Goal: Information Seeking & Learning: Compare options

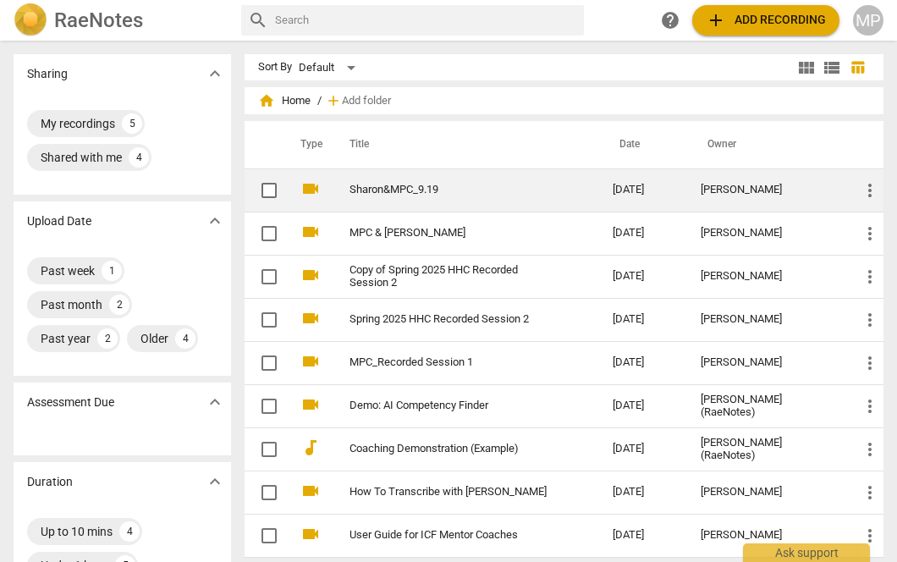
click at [378, 185] on link "Sharon&MPC_9.19" at bounding box center [450, 190] width 202 height 13
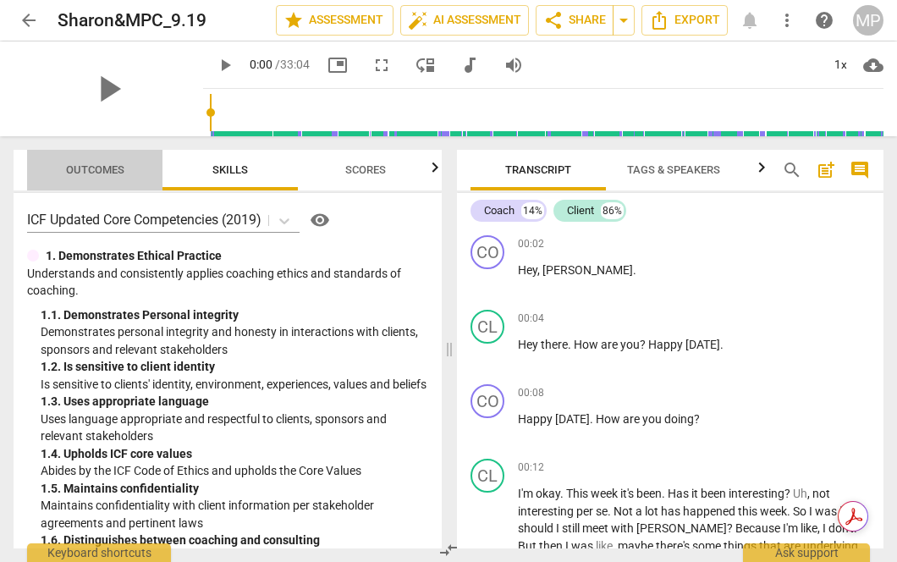
click at [100, 169] on span "Outcomes" at bounding box center [95, 169] width 58 height 13
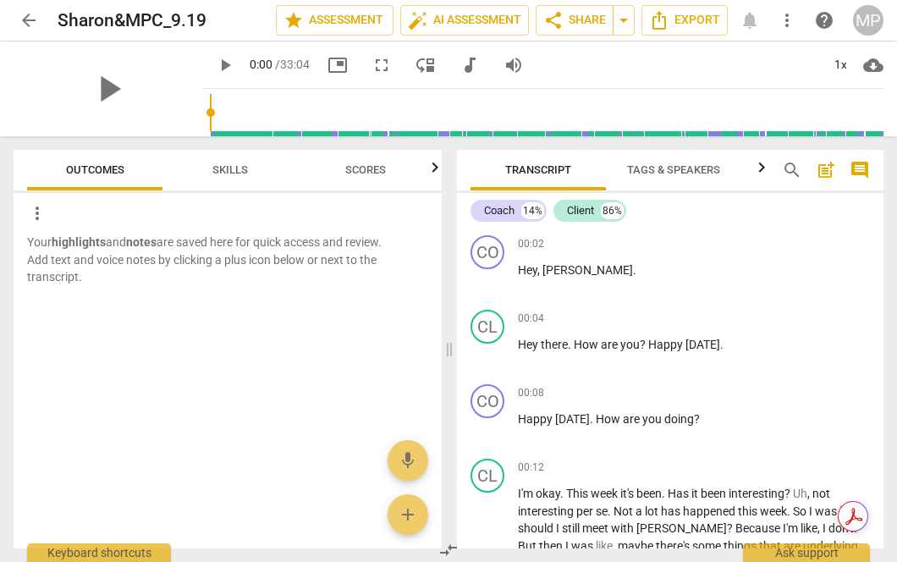
click at [100, 169] on span "Outcomes" at bounding box center [95, 169] width 58 height 13
click at [25, 19] on span "arrow_back" at bounding box center [29, 20] width 20 height 20
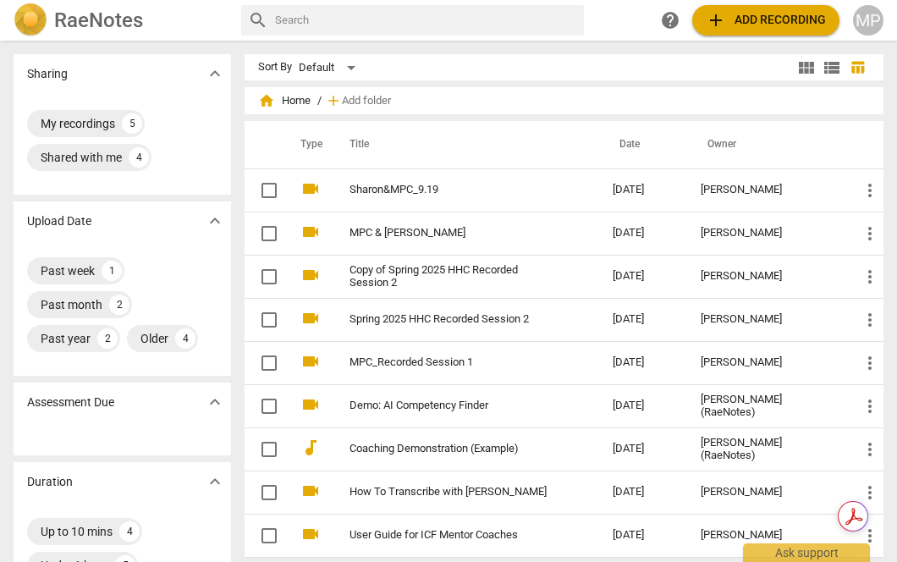
click at [107, 16] on h2 "RaeNotes" at bounding box center [98, 20] width 89 height 24
click at [132, 21] on h2 "RaeNotes" at bounding box center [98, 20] width 89 height 24
click at [134, 20] on h2 "RaeNotes" at bounding box center [98, 20] width 89 height 24
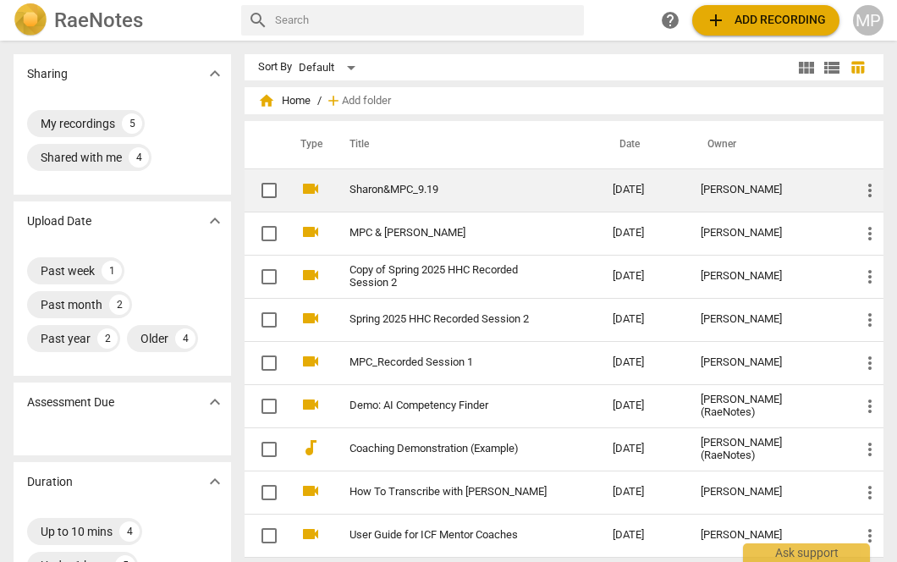
click at [409, 197] on td "Sharon&MPC_9.19" at bounding box center [464, 189] width 270 height 43
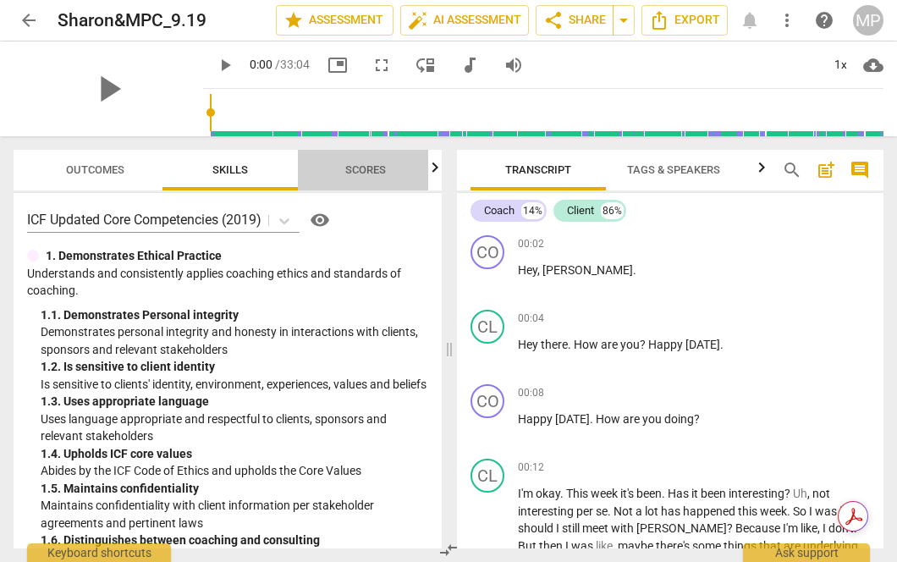
click at [355, 173] on span "Scores" at bounding box center [365, 169] width 41 height 13
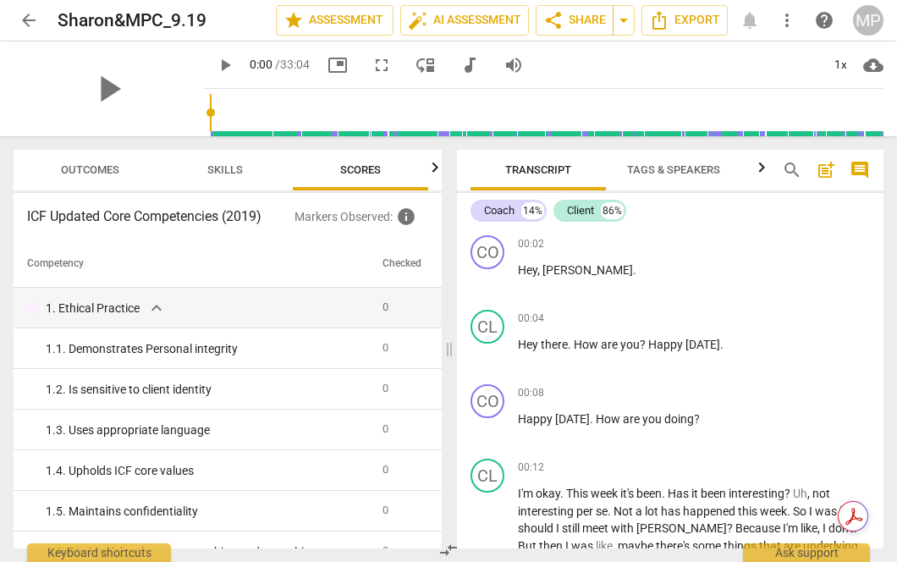
scroll to position [0, 5]
click at [127, 174] on span "Outcomes" at bounding box center [90, 170] width 99 height 23
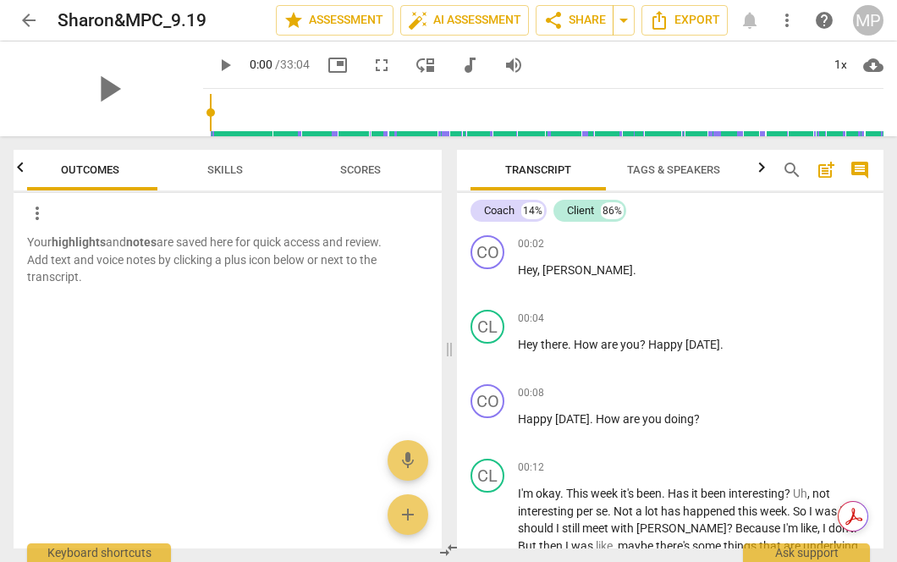
scroll to position [0, 0]
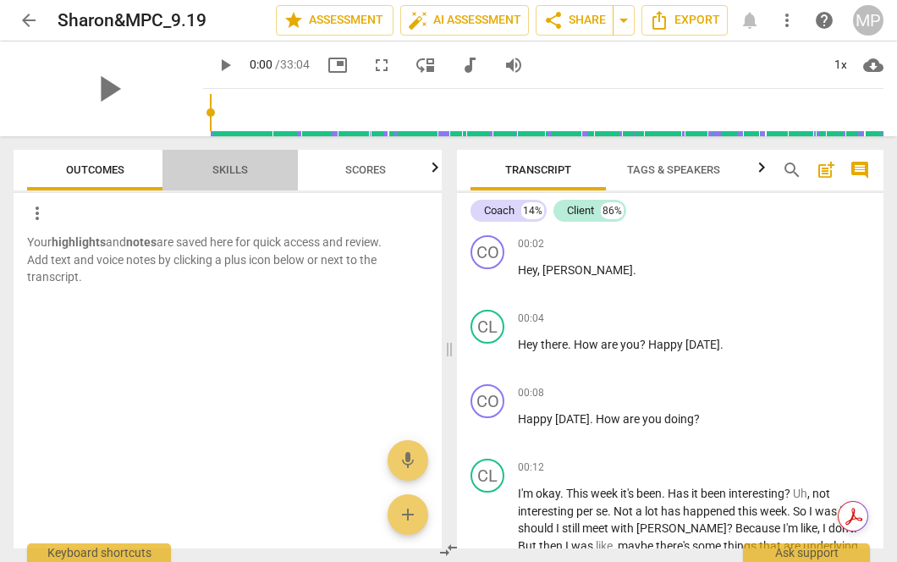
click at [262, 161] on span "Skills" at bounding box center [230, 170] width 76 height 23
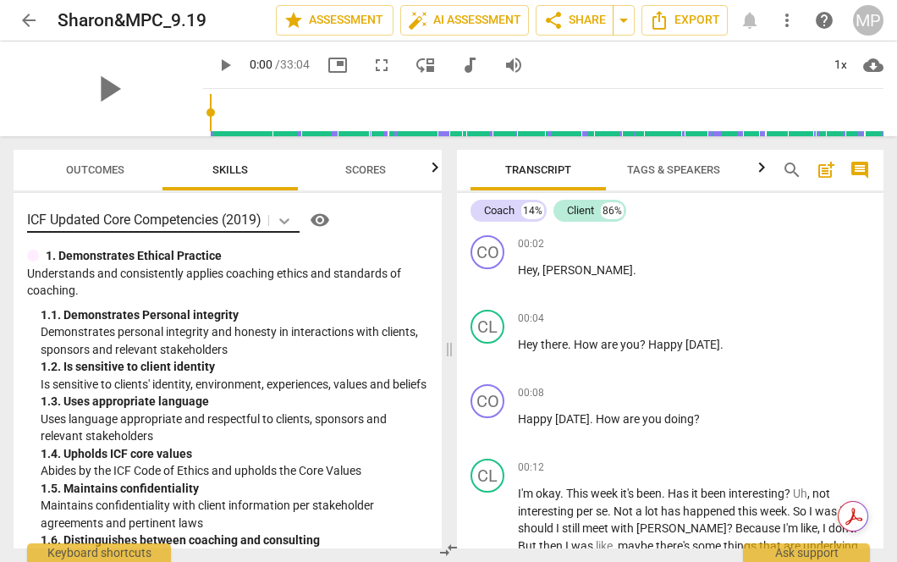
click at [281, 213] on icon at bounding box center [284, 220] width 17 height 17
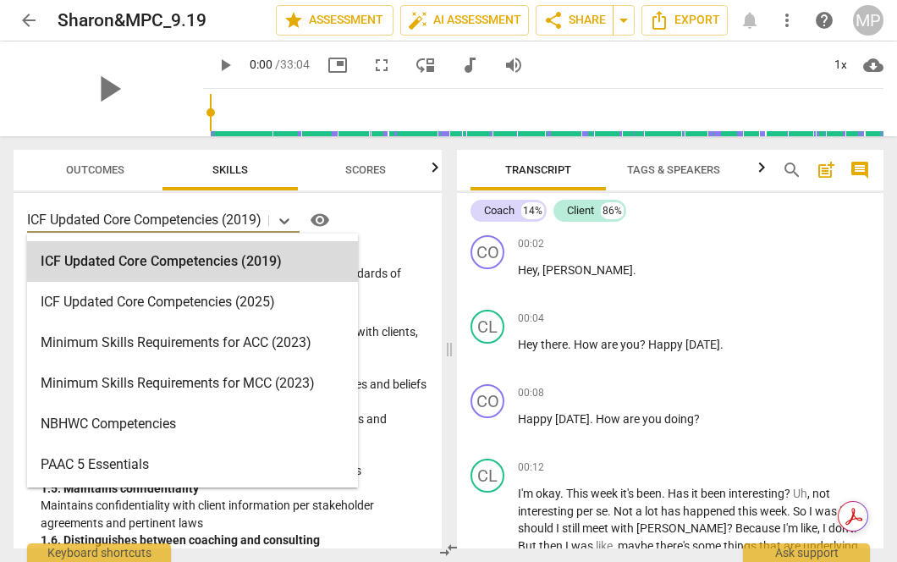
scroll to position [333, 0]
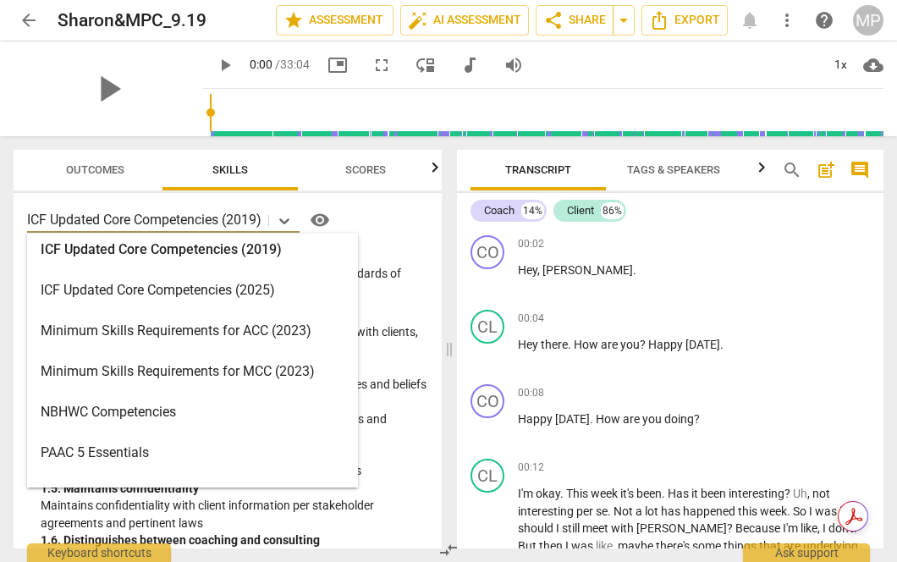
click at [268, 295] on div "ICF Updated Core Competencies (2025)" at bounding box center [192, 290] width 331 height 41
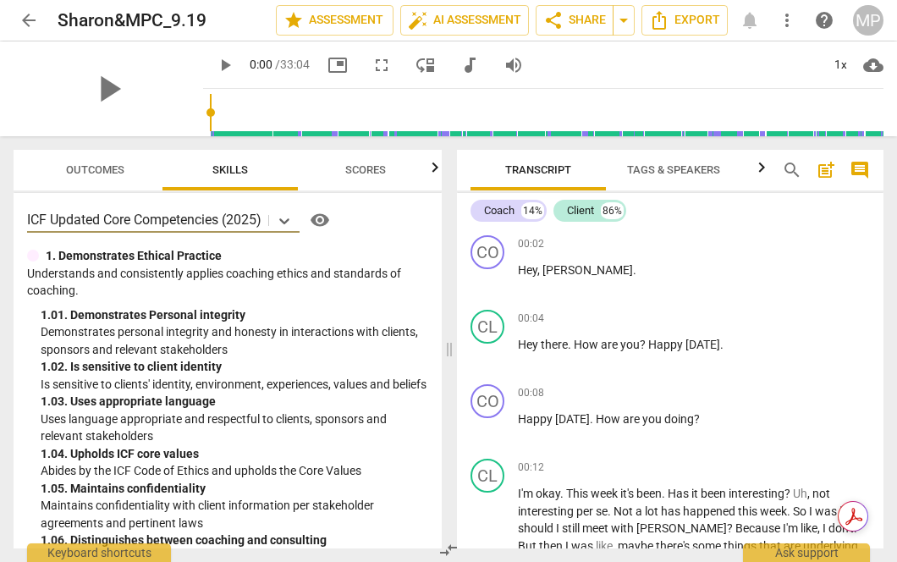
click at [375, 172] on span "Scores" at bounding box center [365, 169] width 41 height 13
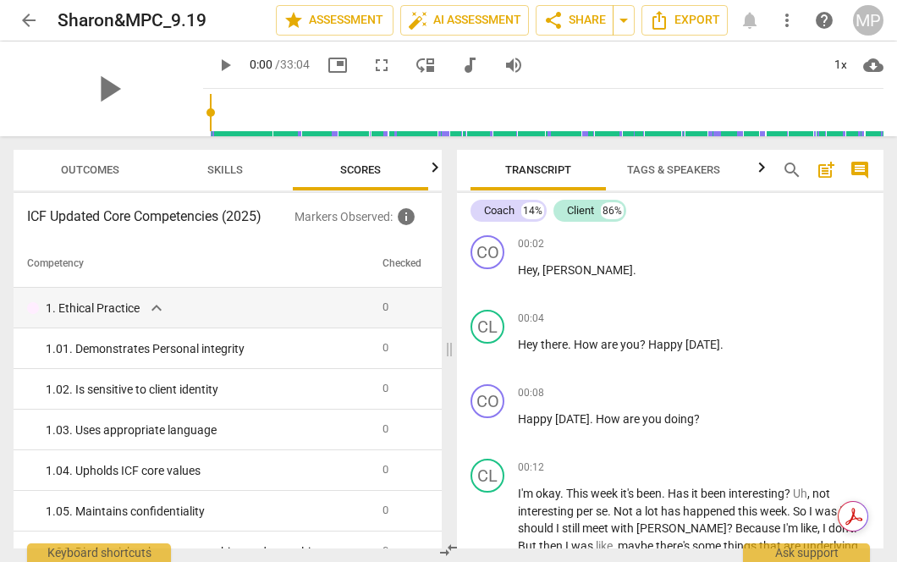
scroll to position [0, 5]
click at [100, 168] on span "Outcomes" at bounding box center [90, 169] width 58 height 13
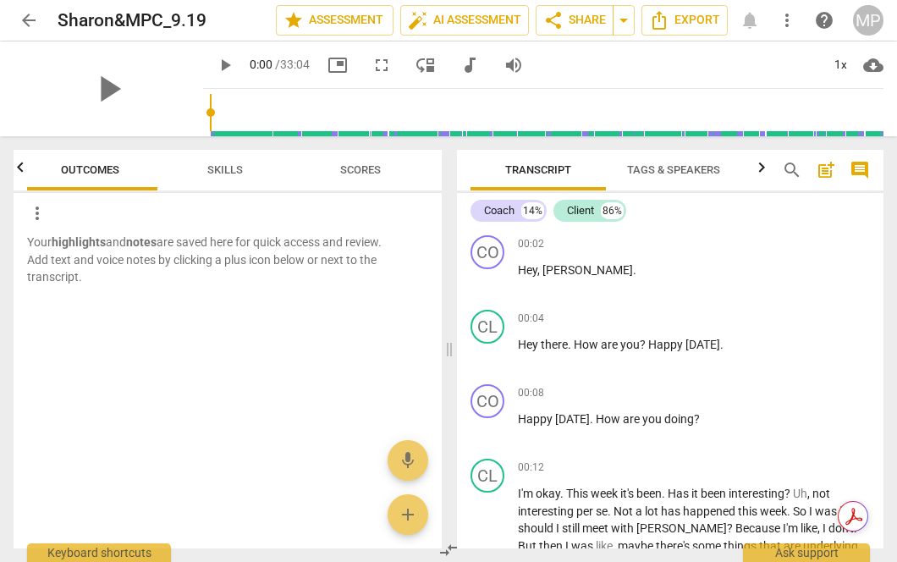
scroll to position [0, 0]
click at [100, 168] on span "Outcomes" at bounding box center [95, 169] width 58 height 13
click at [223, 177] on span "Skills" at bounding box center [230, 170] width 76 height 23
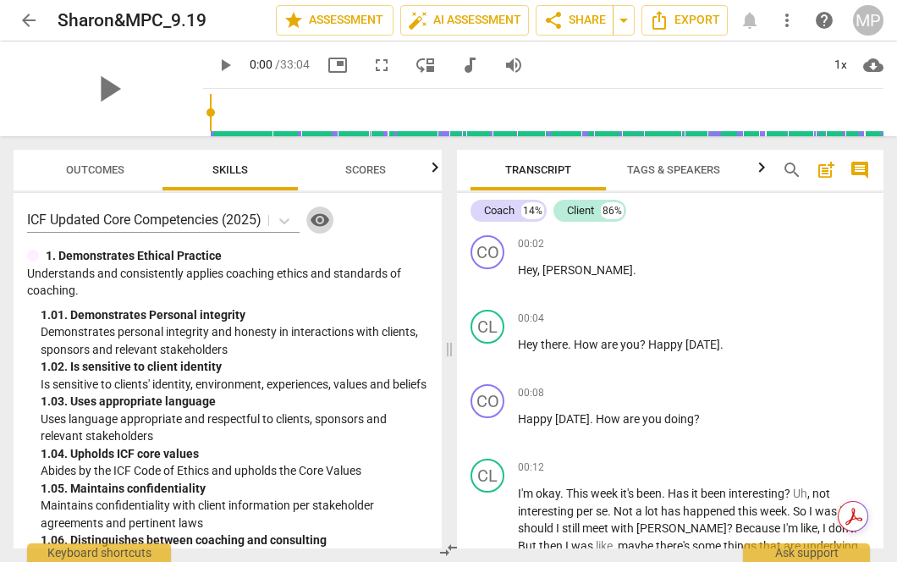
click at [316, 217] on span "visibility" at bounding box center [320, 220] width 20 height 20
click at [124, 155] on button "Outcomes" at bounding box center [94, 170] width 135 height 41
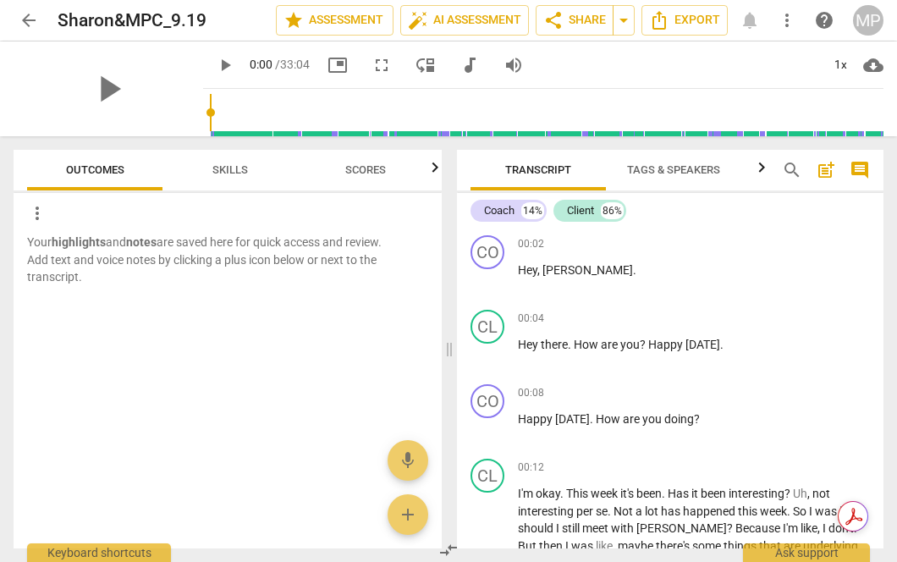
click at [354, 186] on button "Scores" at bounding box center [365, 170] width 135 height 41
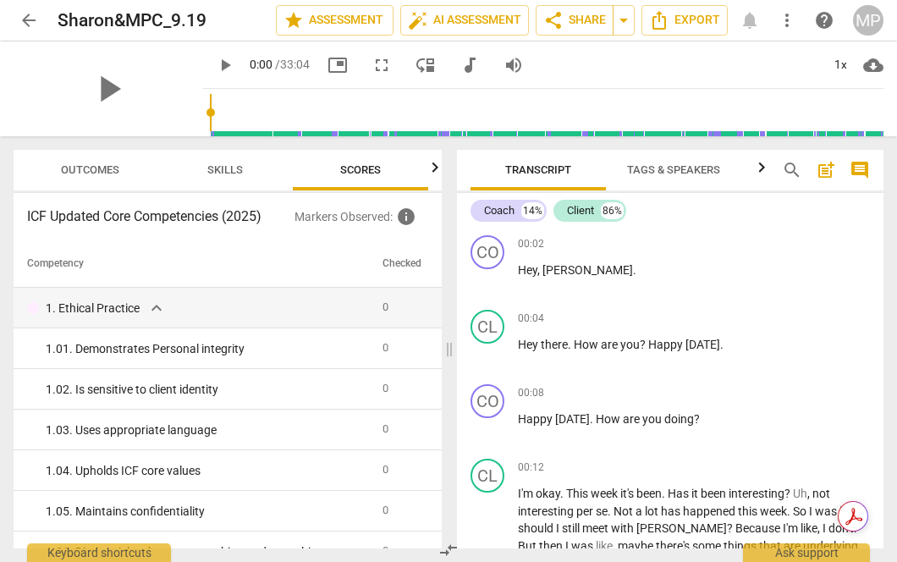
scroll to position [0, 5]
click at [398, 217] on span "info" at bounding box center [406, 216] width 20 height 20
click at [107, 176] on span "Outcomes" at bounding box center [90, 170] width 99 height 23
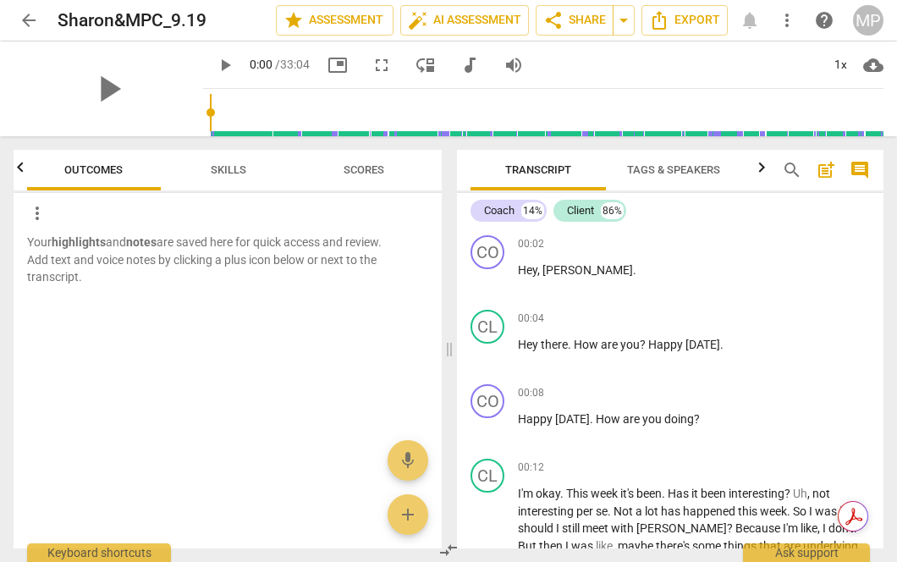
scroll to position [0, 0]
click at [357, 27] on span "star Assessment" at bounding box center [334, 20] width 102 height 20
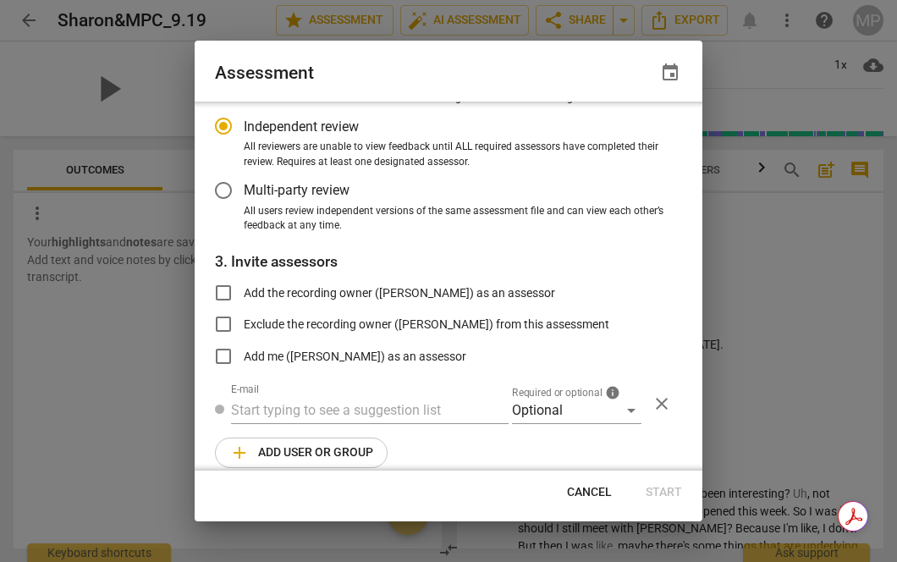
scroll to position [157, 0]
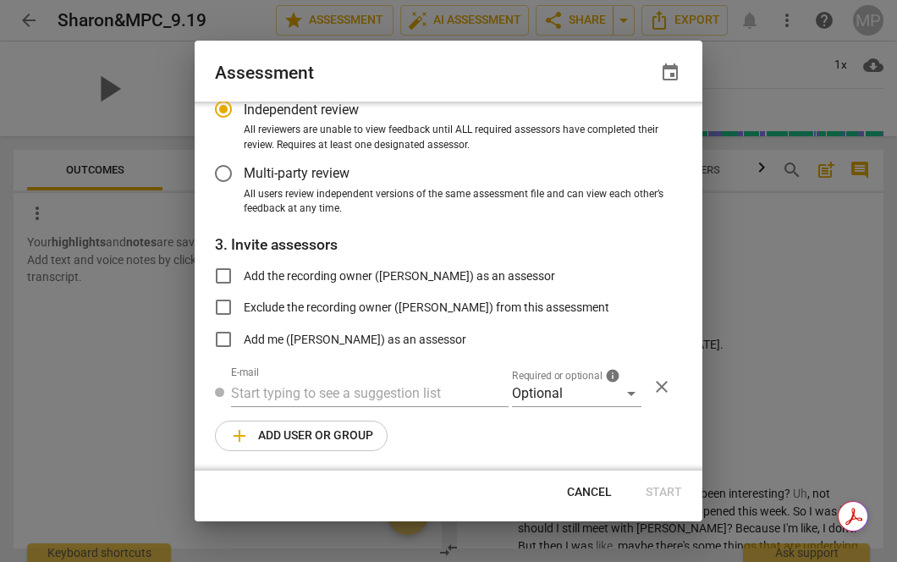
click at [587, 494] on span "Cancel" at bounding box center [589, 492] width 45 height 17
radio input "false"
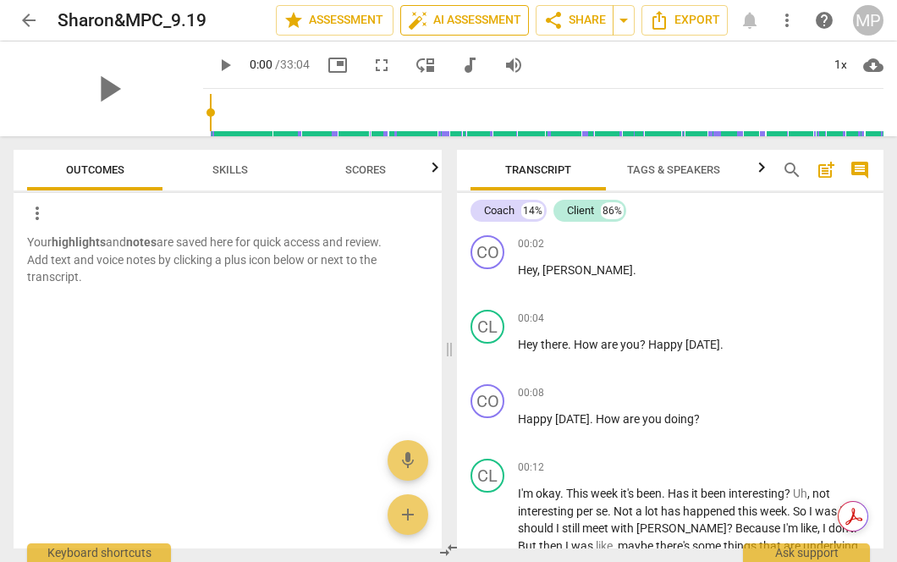
click at [431, 25] on span "auto_fix_high AI Assessment" at bounding box center [464, 20] width 113 height 20
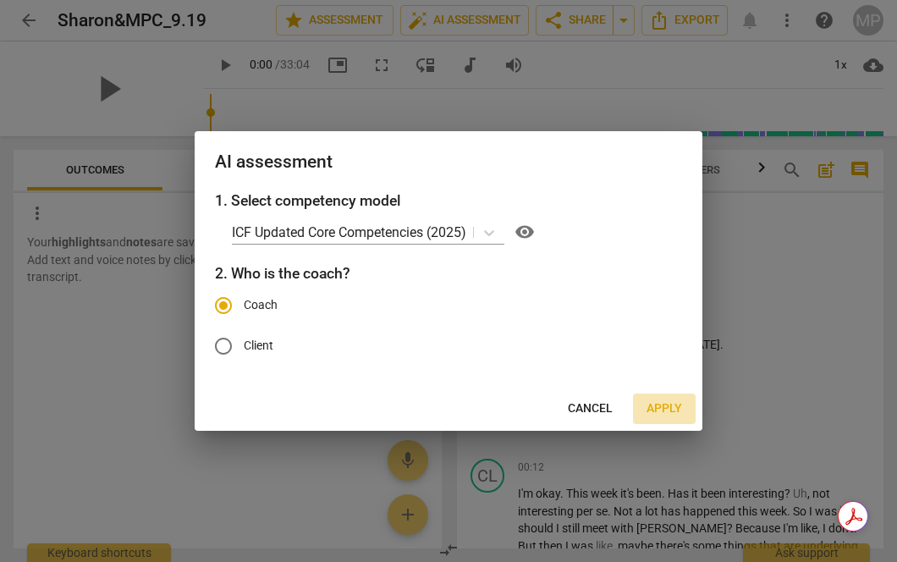
click at [657, 411] on span "Apply" at bounding box center [664, 408] width 36 height 17
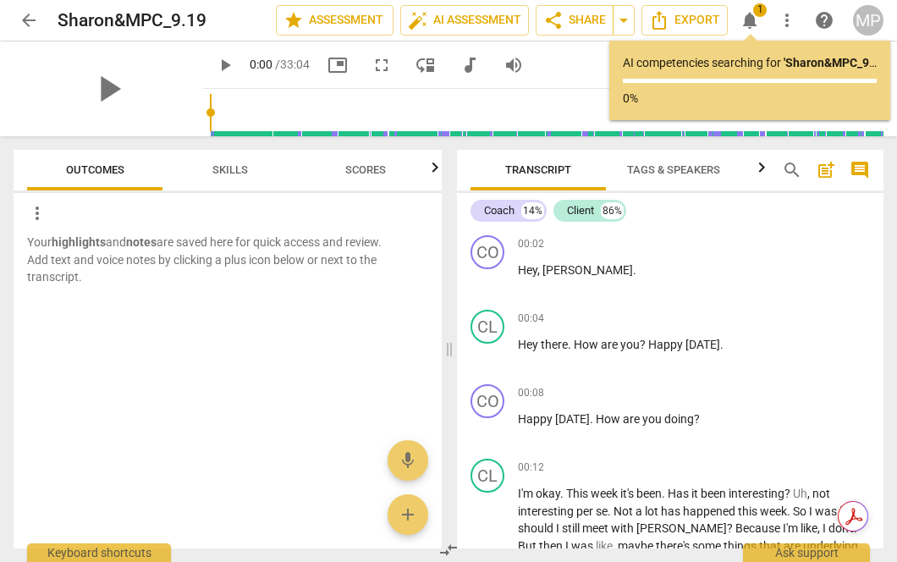
click at [187, 237] on p "Your highlights and notes are saved here for quick access and review. Add text …" at bounding box center [227, 260] width 401 height 52
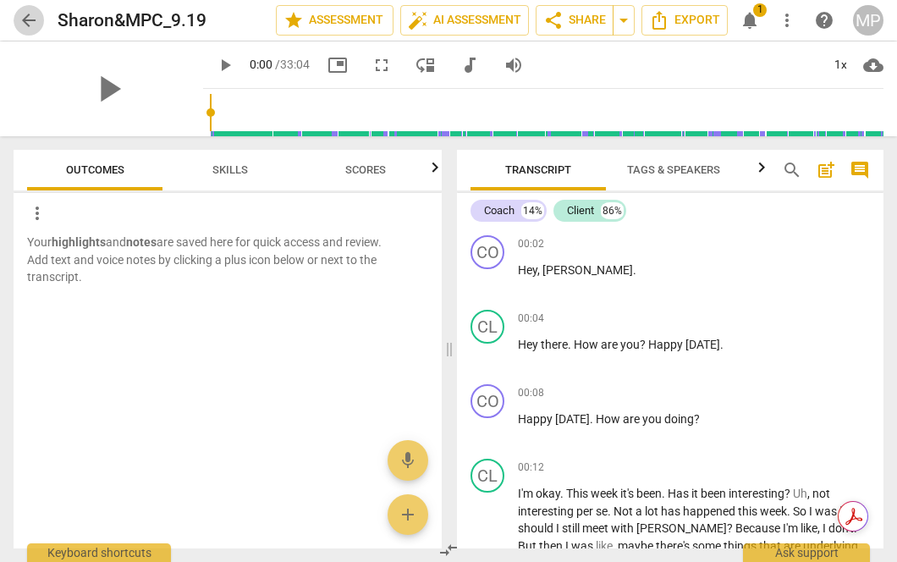
click at [31, 12] on span "arrow_back" at bounding box center [29, 20] width 20 height 20
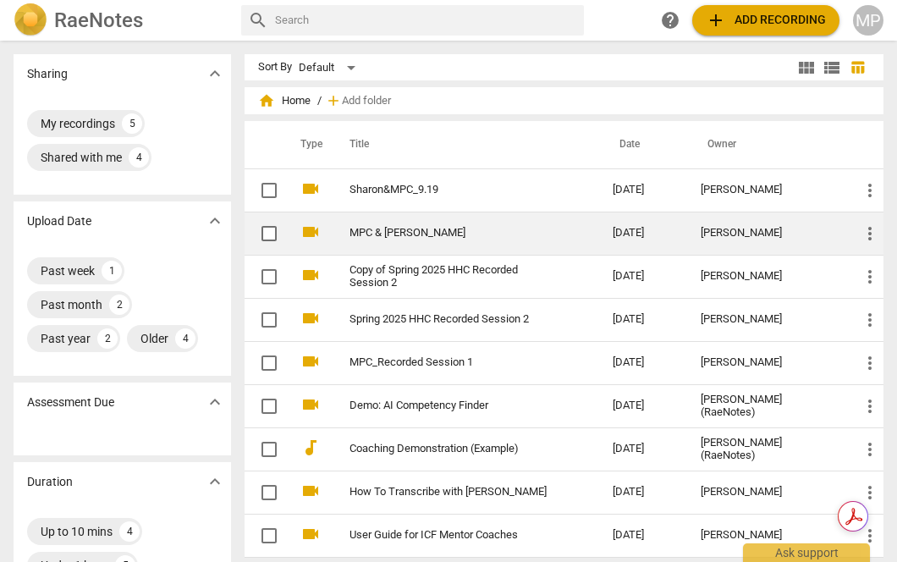
click at [395, 237] on link "MPC & [PERSON_NAME]" at bounding box center [450, 233] width 202 height 13
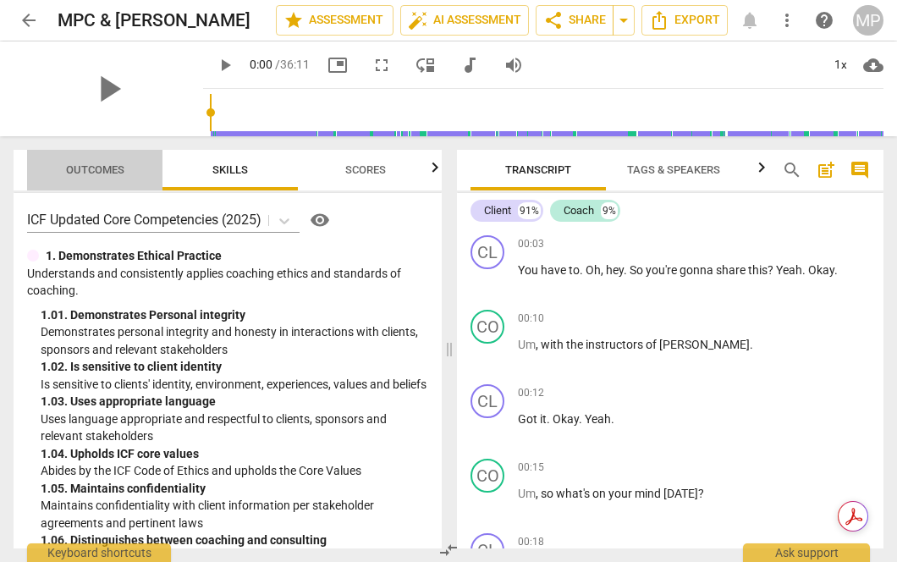
click at [124, 183] on button "Outcomes" at bounding box center [94, 170] width 135 height 41
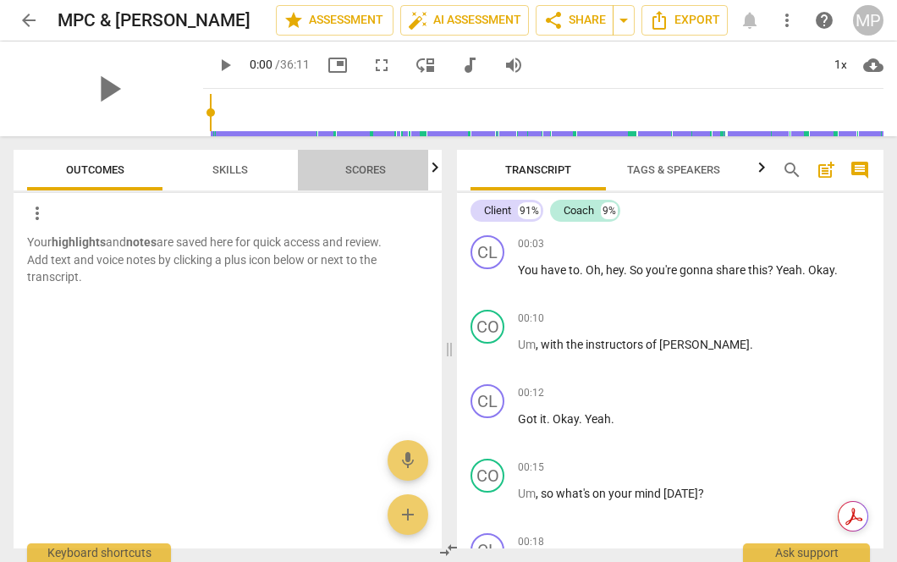
click at [325, 172] on span "Scores" at bounding box center [365, 170] width 81 height 23
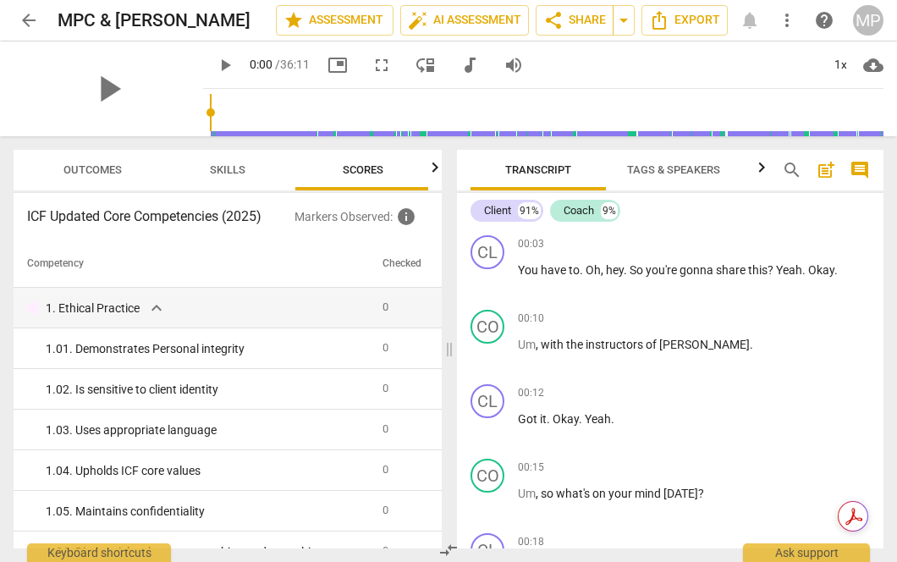
scroll to position [0, 5]
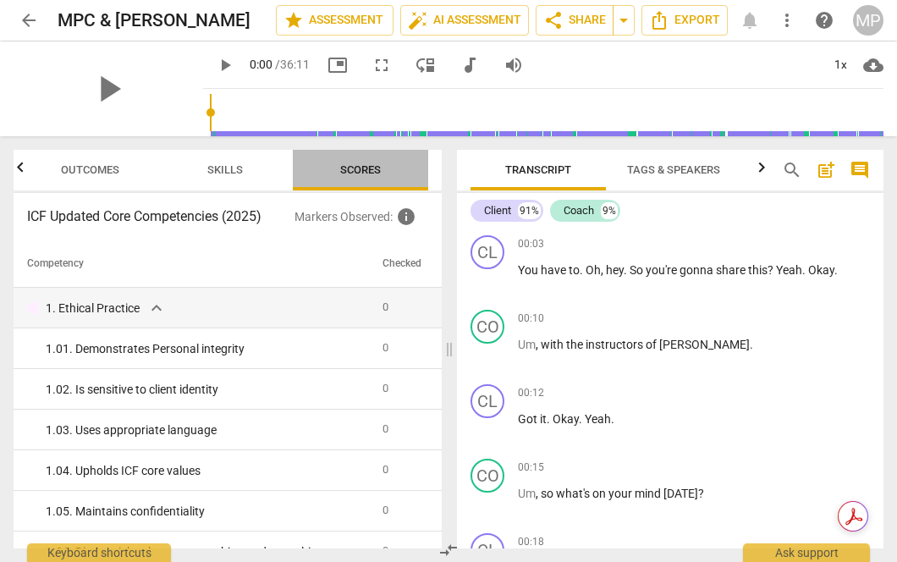
click at [422, 168] on span "Scores" at bounding box center [360, 170] width 135 height 23
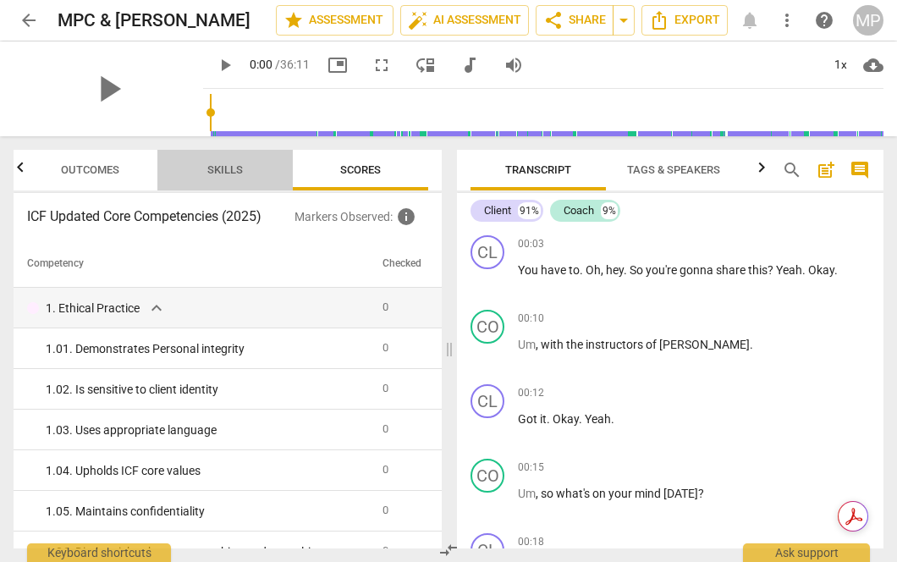
click at [204, 157] on button "Skills" at bounding box center [224, 170] width 135 height 41
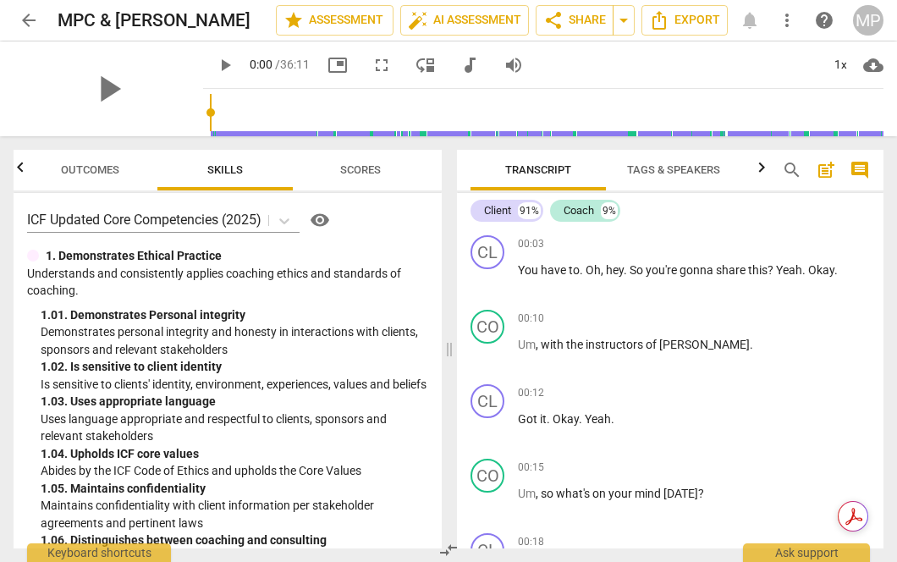
click at [123, 165] on span "Outcomes" at bounding box center [90, 170] width 99 height 23
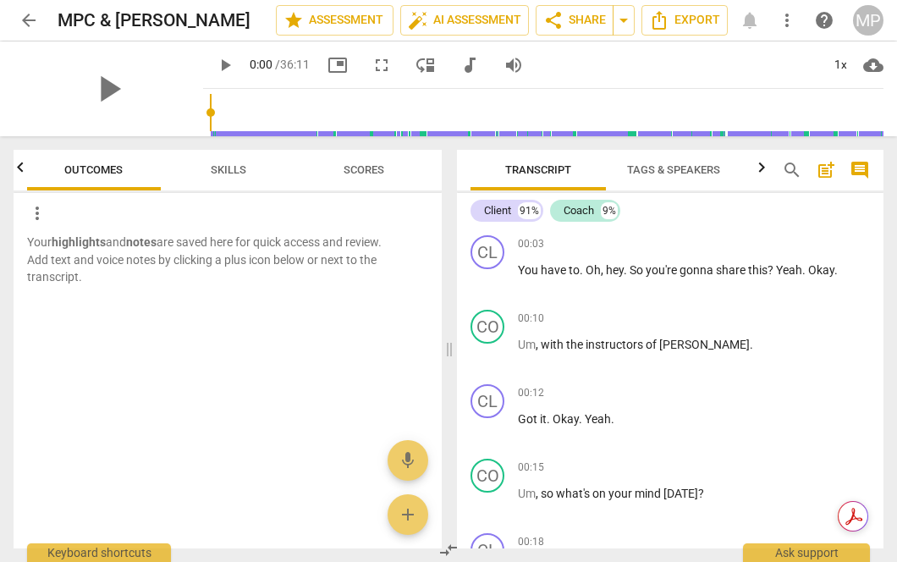
scroll to position [0, 0]
click at [32, 16] on span "arrow_back" at bounding box center [29, 20] width 20 height 20
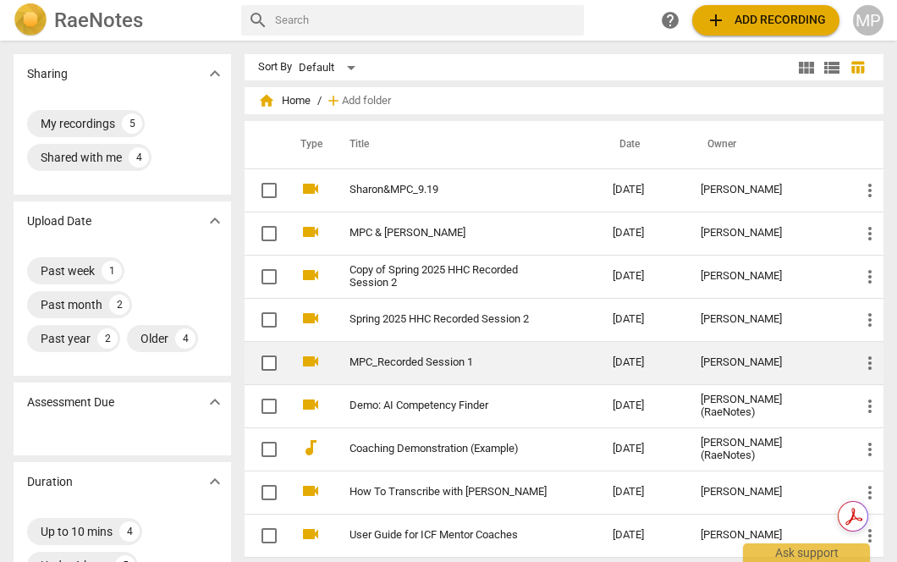
click at [463, 373] on td "MPC_Recorded Session 1" at bounding box center [464, 362] width 270 height 43
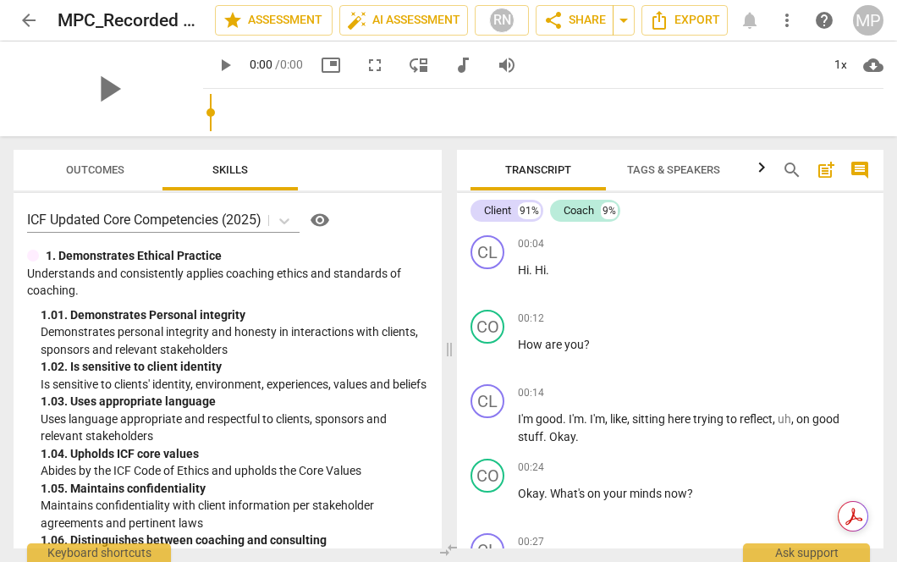
click at [85, 76] on div "play_arrow" at bounding box center [109, 88] width 190 height 95
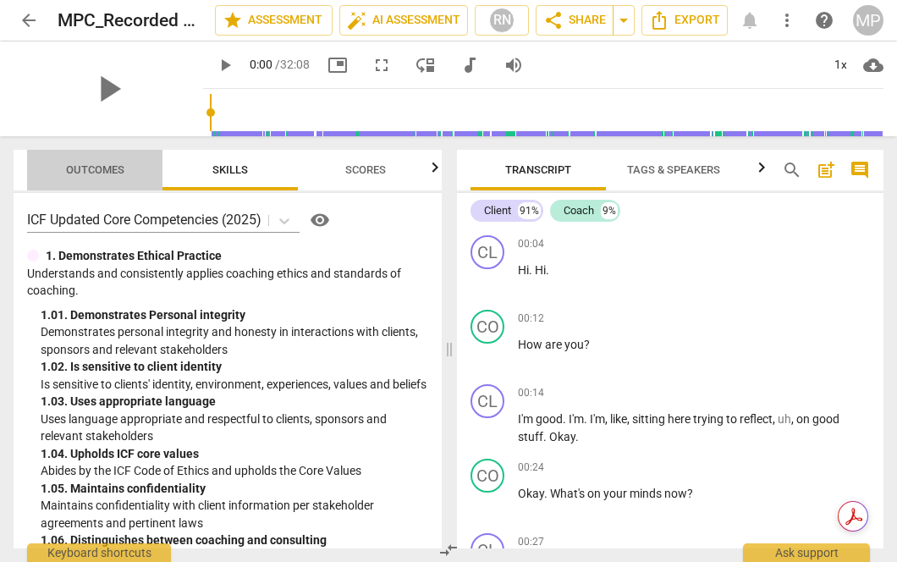
click at [86, 168] on span "Outcomes" at bounding box center [95, 169] width 58 height 13
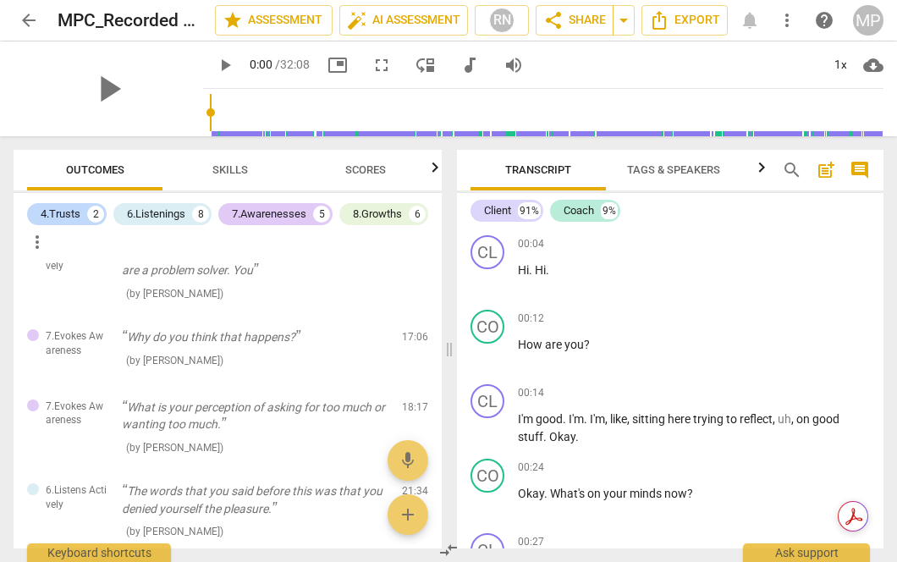
scroll to position [520, 0]
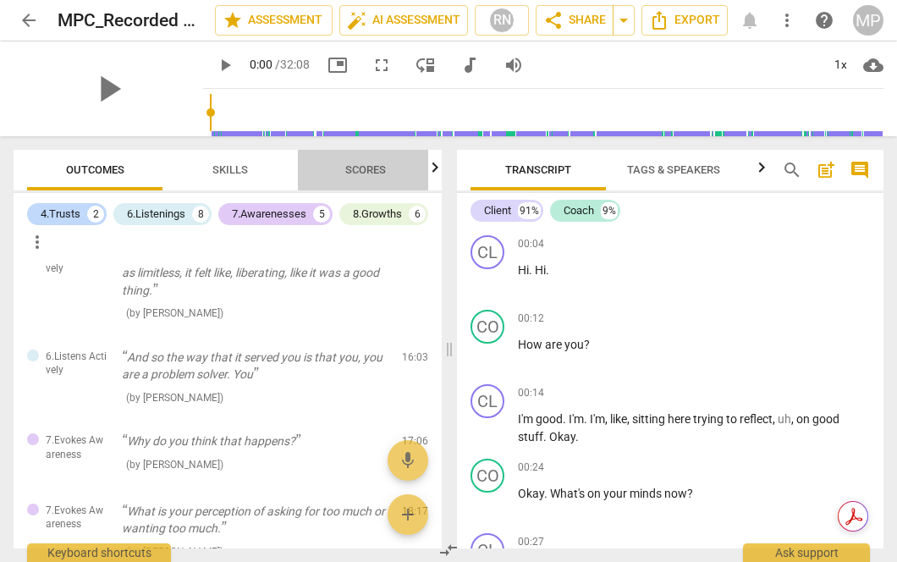
click at [357, 173] on span "Scores" at bounding box center [365, 169] width 41 height 13
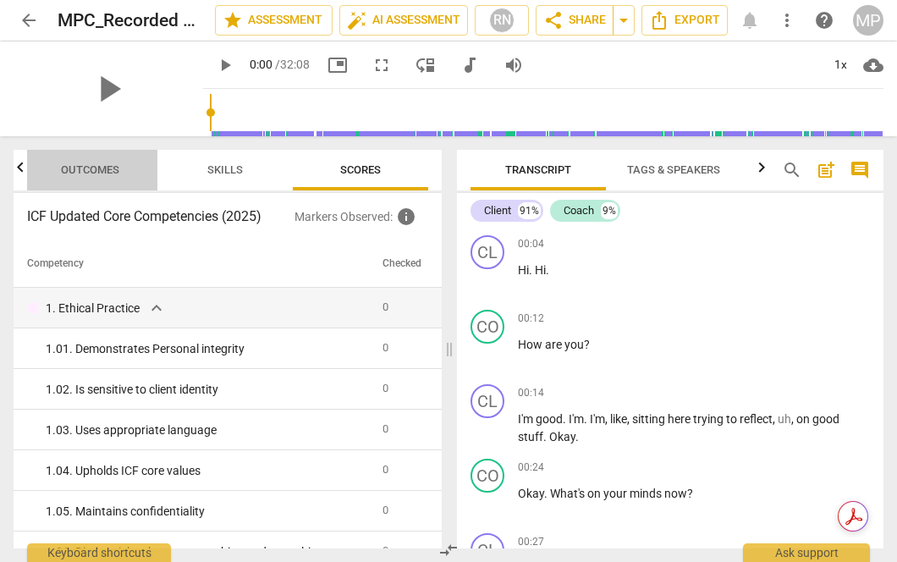
click at [103, 168] on span "Outcomes" at bounding box center [90, 169] width 58 height 13
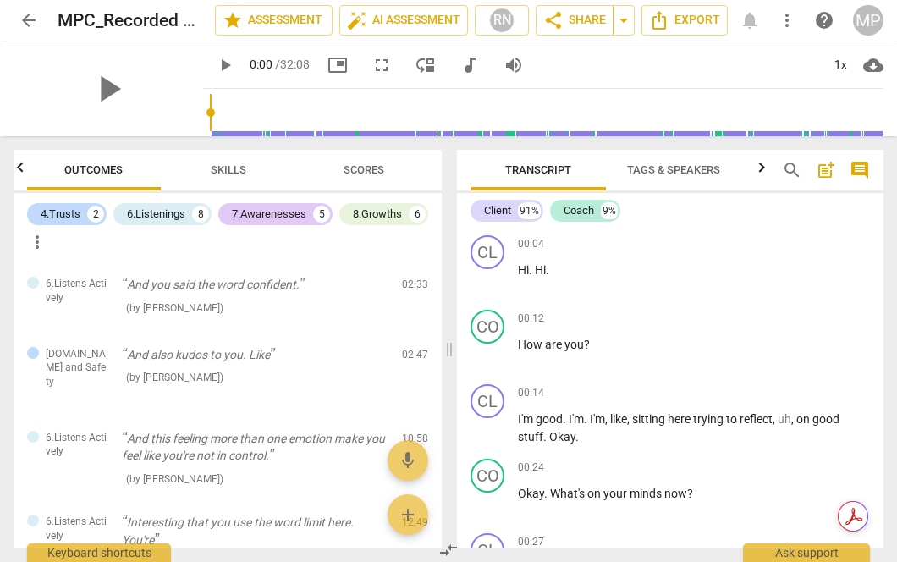
scroll to position [0, 0]
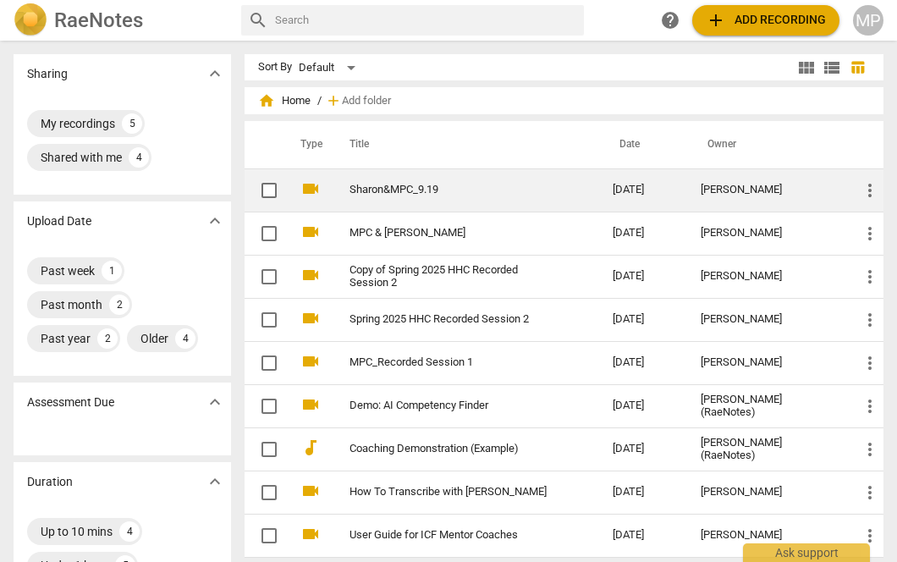
click at [407, 199] on td "Sharon&MPC_9.19" at bounding box center [464, 189] width 270 height 43
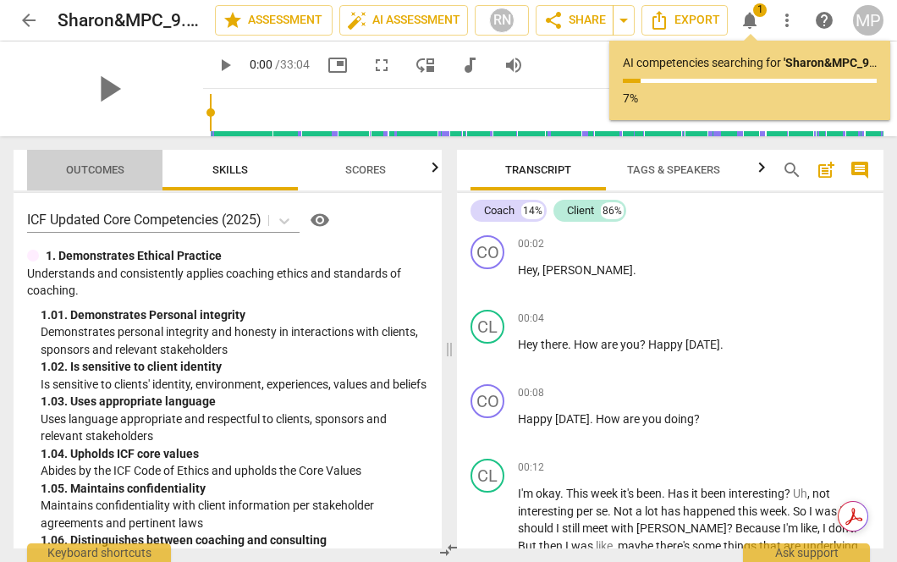
click at [101, 174] on span "Outcomes" at bounding box center [95, 169] width 58 height 13
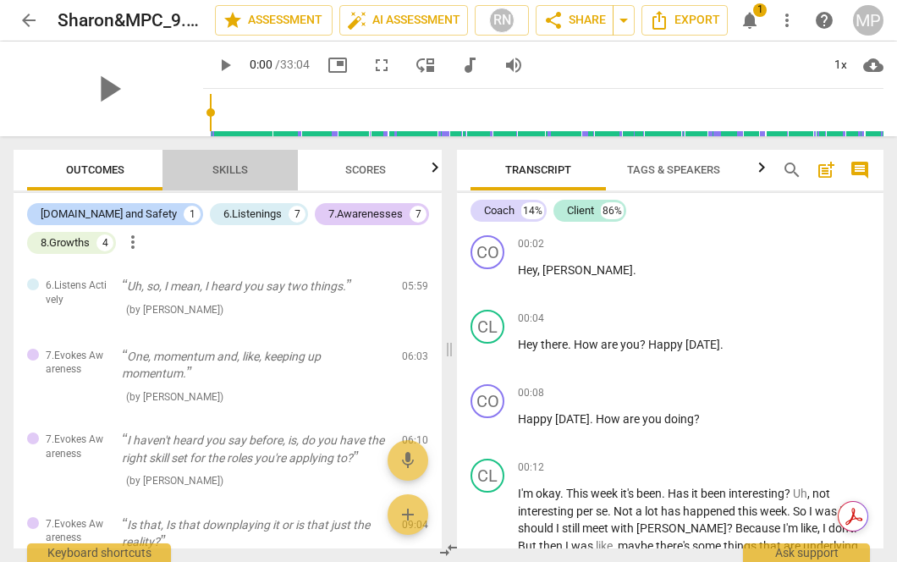
click at [237, 172] on span "Skills" at bounding box center [230, 169] width 36 height 13
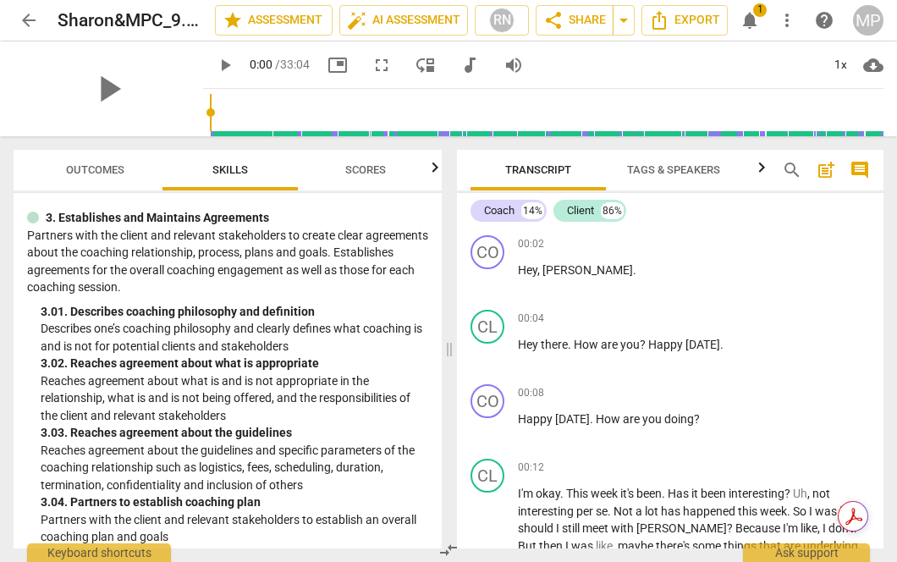
scroll to position [963, 0]
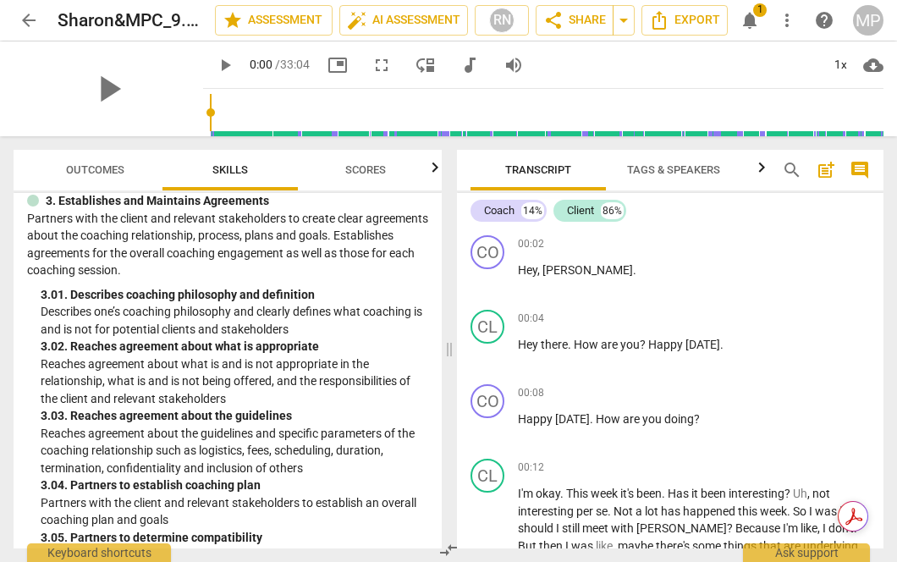
click at [107, 168] on span "Outcomes" at bounding box center [95, 169] width 58 height 13
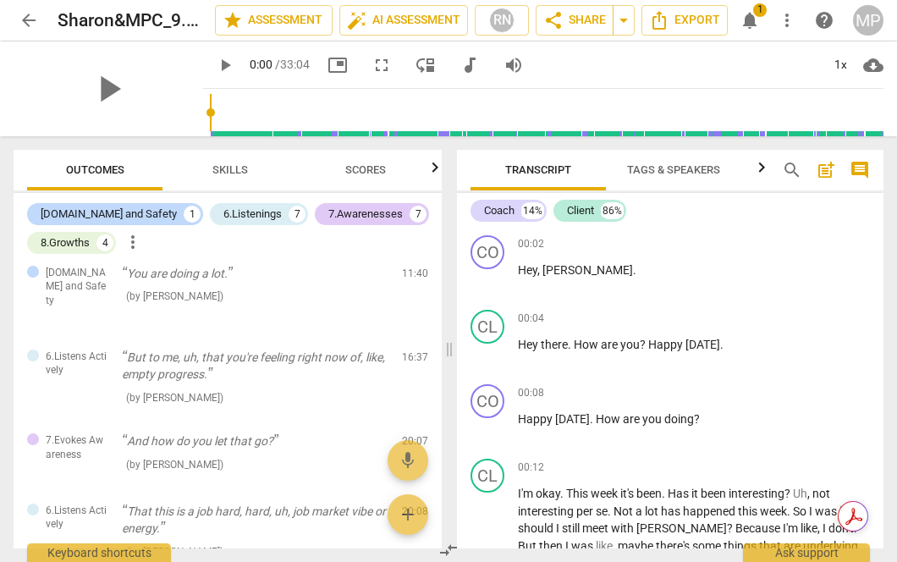
scroll to position [423, 0]
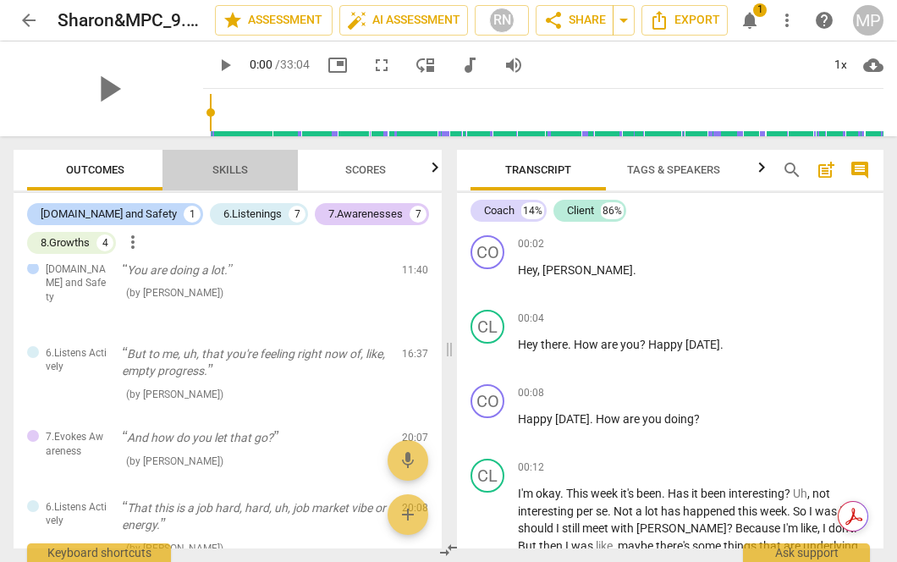
click at [227, 174] on span "Skills" at bounding box center [230, 169] width 36 height 13
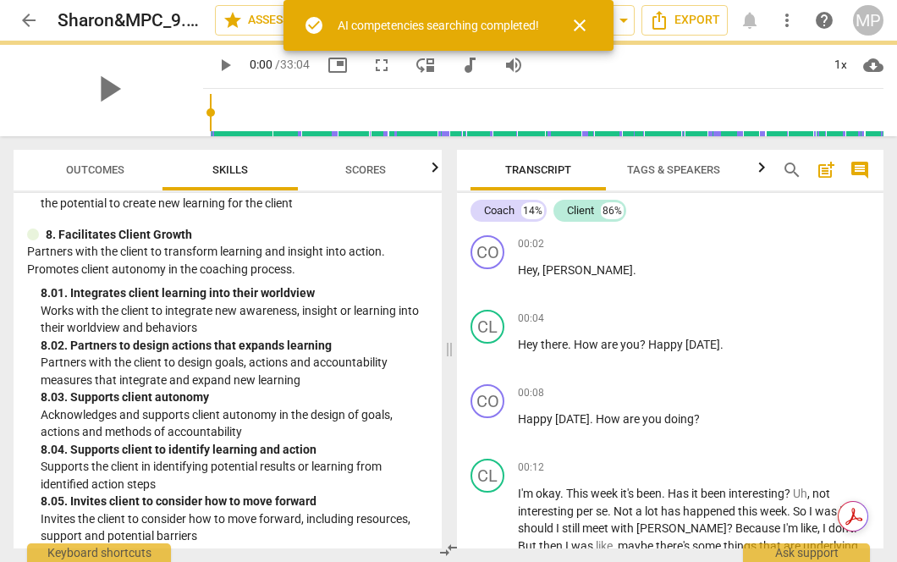
scroll to position [3463, 0]
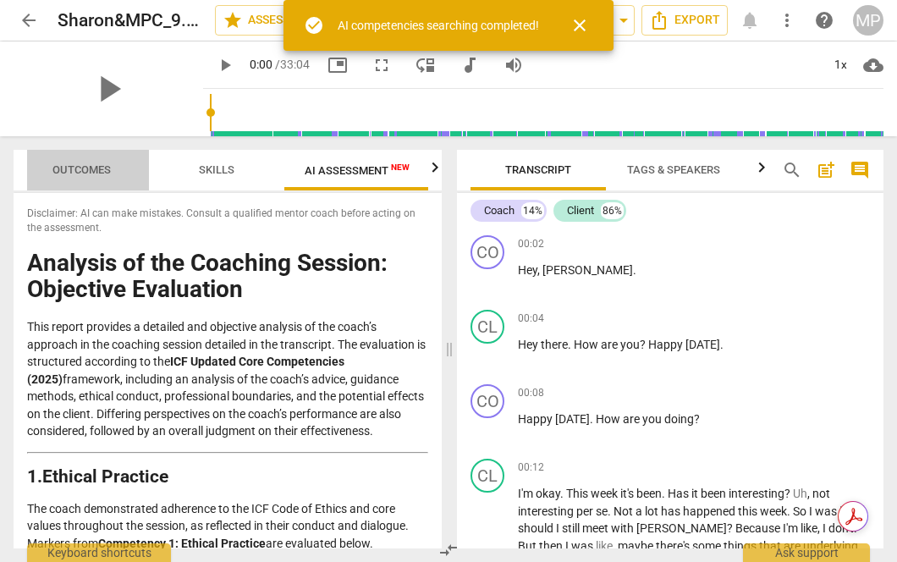
click at [81, 184] on button "Outcomes" at bounding box center [81, 170] width 135 height 41
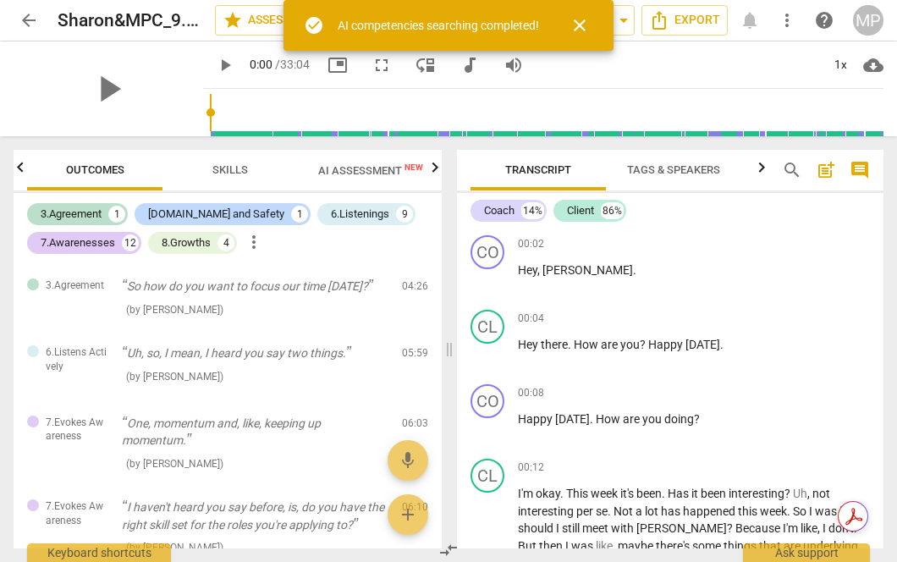
scroll to position [0, 0]
click at [348, 178] on span "AI Assessment New" at bounding box center [371, 169] width 146 height 25
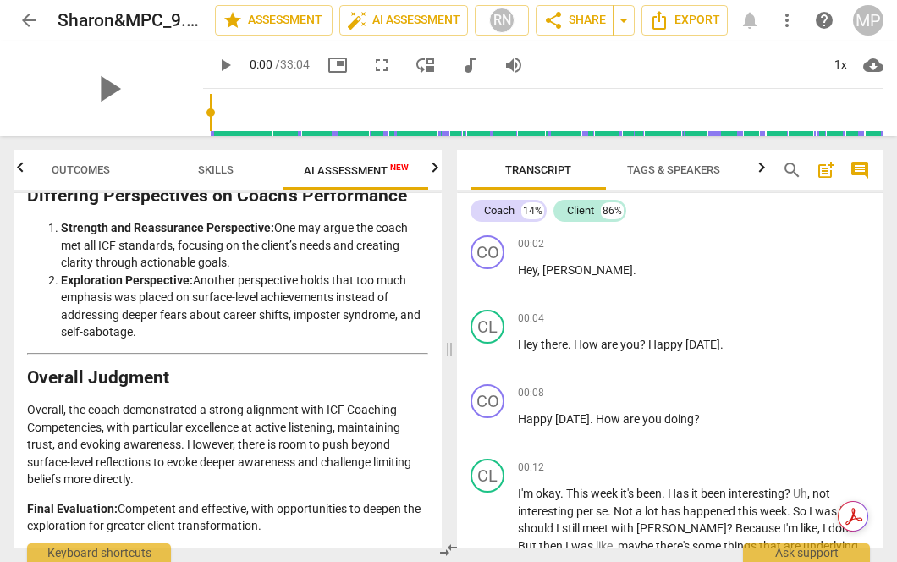
scroll to position [3738, 0]
click at [90, 162] on span "Outcomes" at bounding box center [80, 170] width 99 height 23
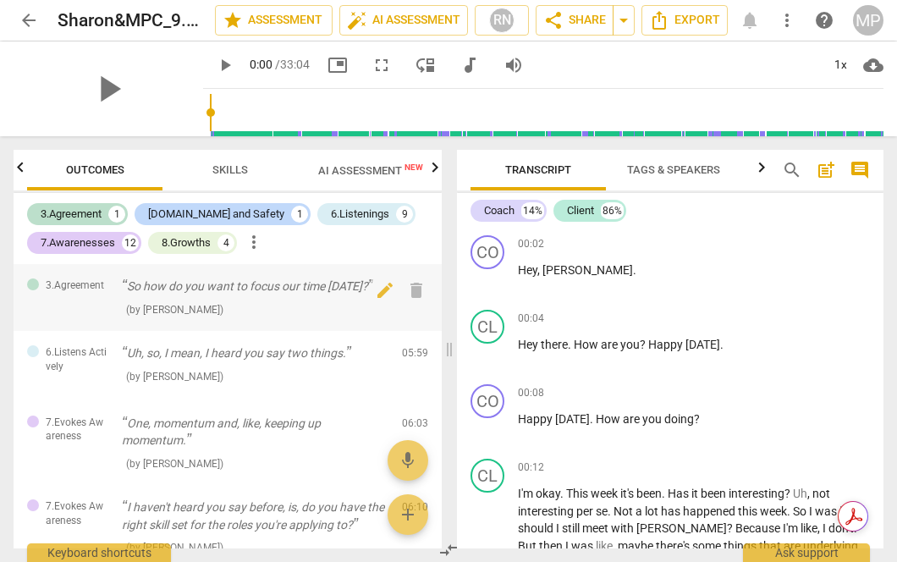
scroll to position [0, 0]
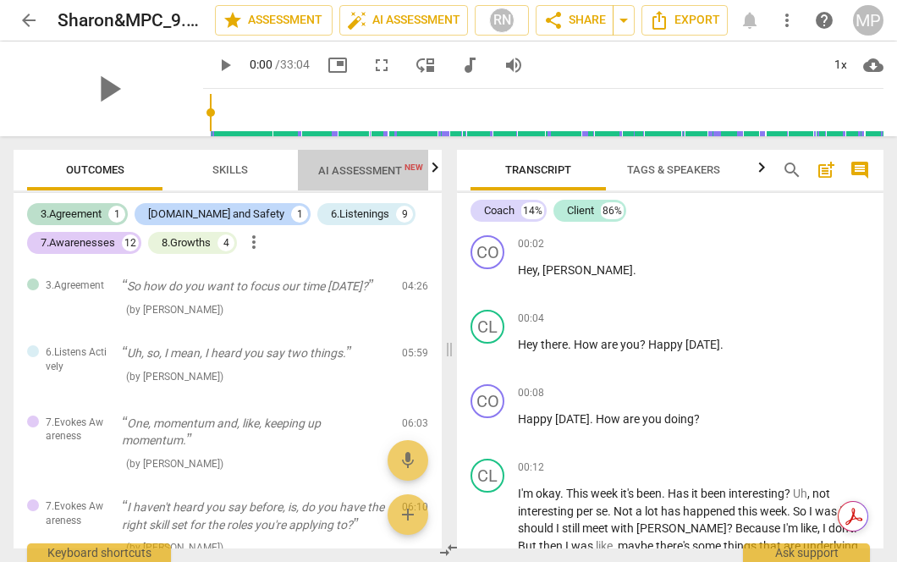
click at [318, 171] on span "AI Assessment New" at bounding box center [370, 170] width 105 height 13
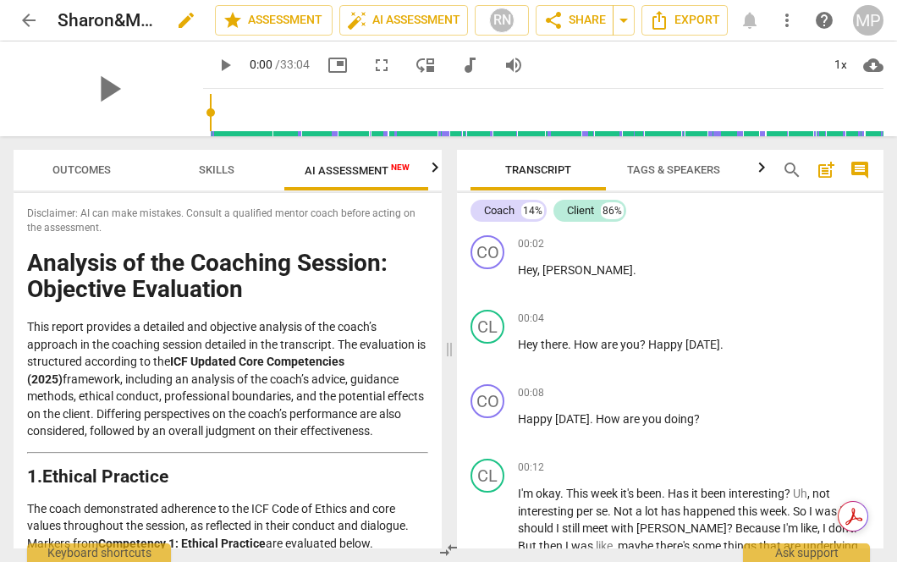
scroll to position [0, 14]
click at [25, 18] on span "arrow_back" at bounding box center [29, 20] width 20 height 20
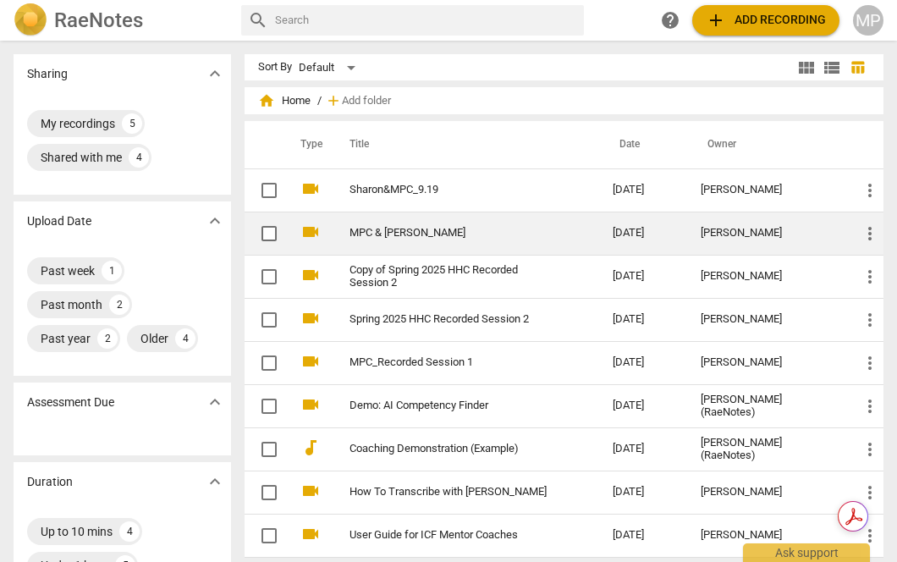
click at [400, 240] on td "MPC & [PERSON_NAME]" at bounding box center [464, 233] width 270 height 43
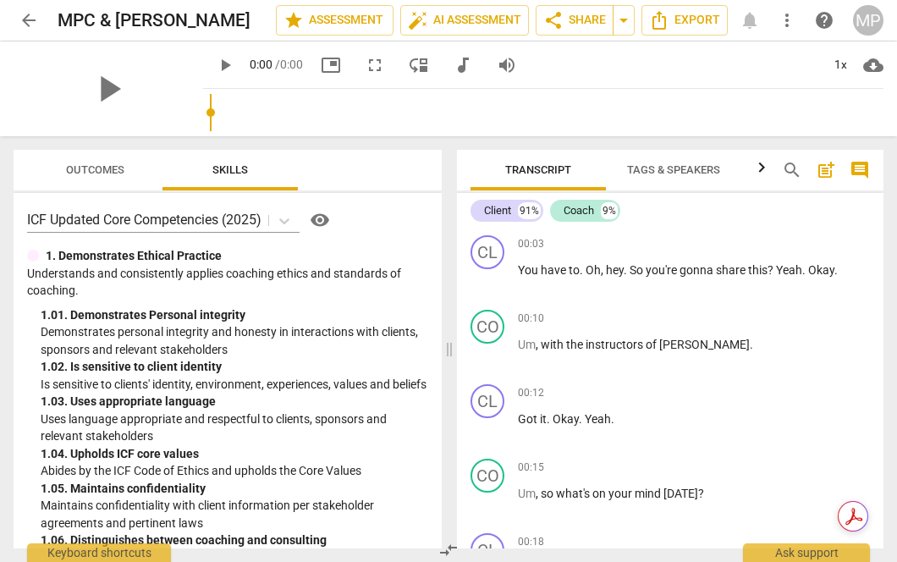
click at [112, 81] on div "play_arrow" at bounding box center [109, 88] width 190 height 95
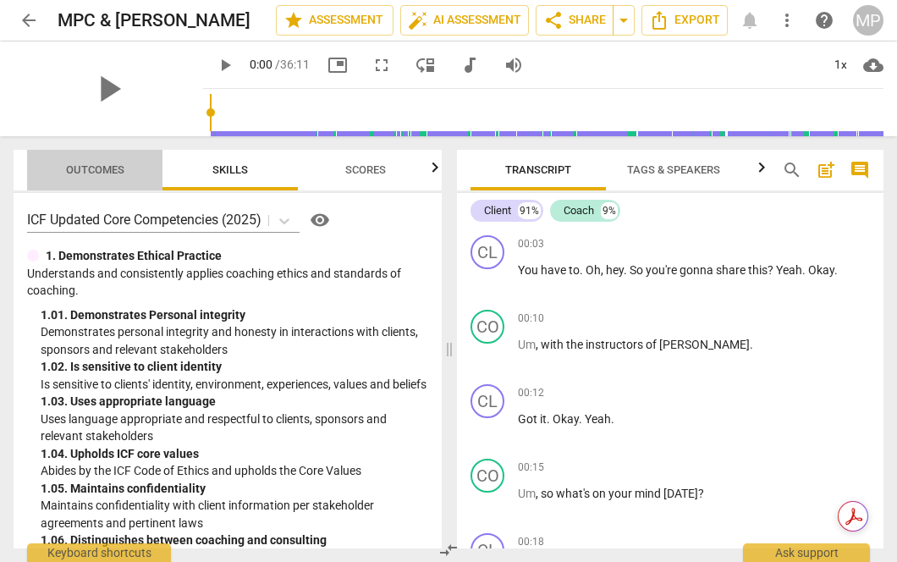
click at [118, 168] on span "Outcomes" at bounding box center [95, 169] width 58 height 13
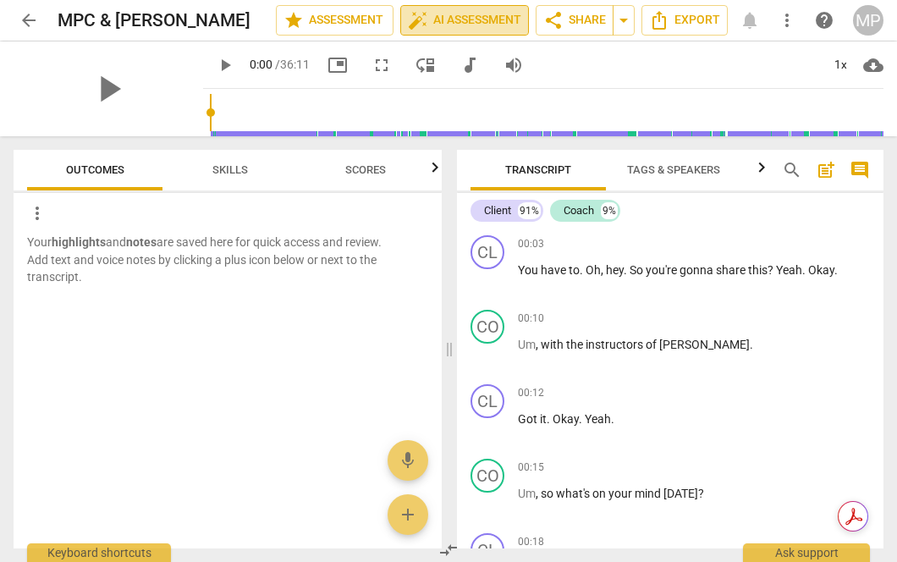
click at [448, 19] on span "auto_fix_high AI Assessment" at bounding box center [464, 20] width 113 height 20
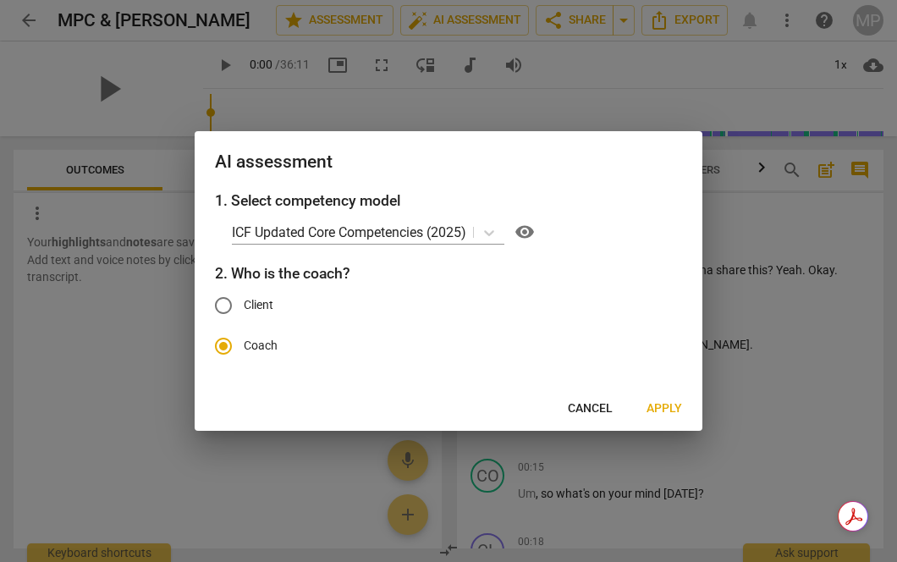
click at [663, 404] on span "Apply" at bounding box center [664, 408] width 36 height 17
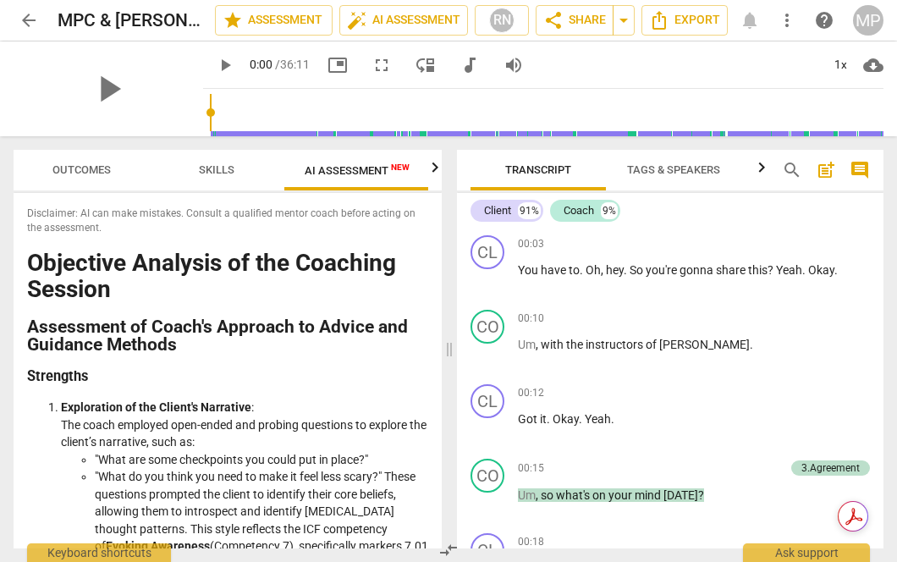
scroll to position [0, 14]
click at [367, 176] on span "AI Assessment New" at bounding box center [356, 170] width 105 height 13
click at [69, 164] on span "Outcomes" at bounding box center [81, 169] width 58 height 13
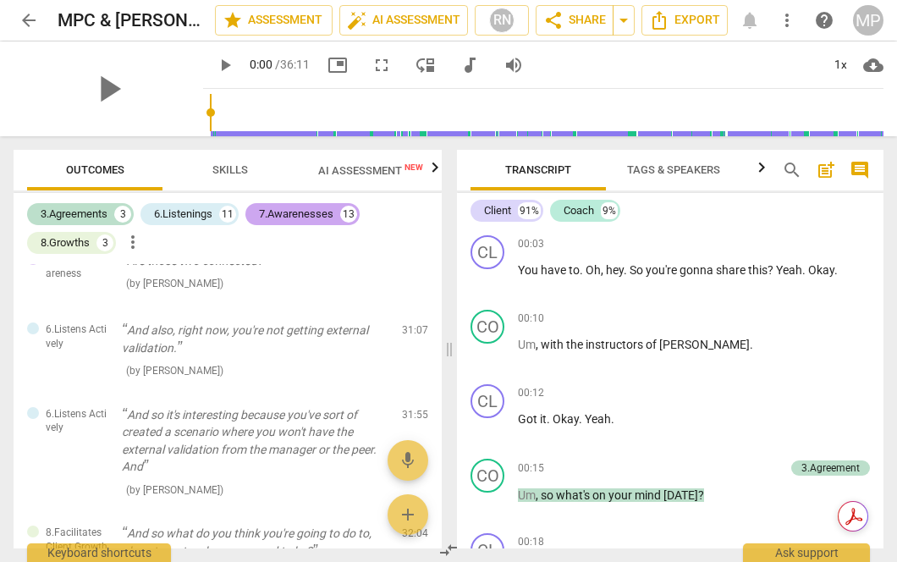
scroll to position [1963, 0]
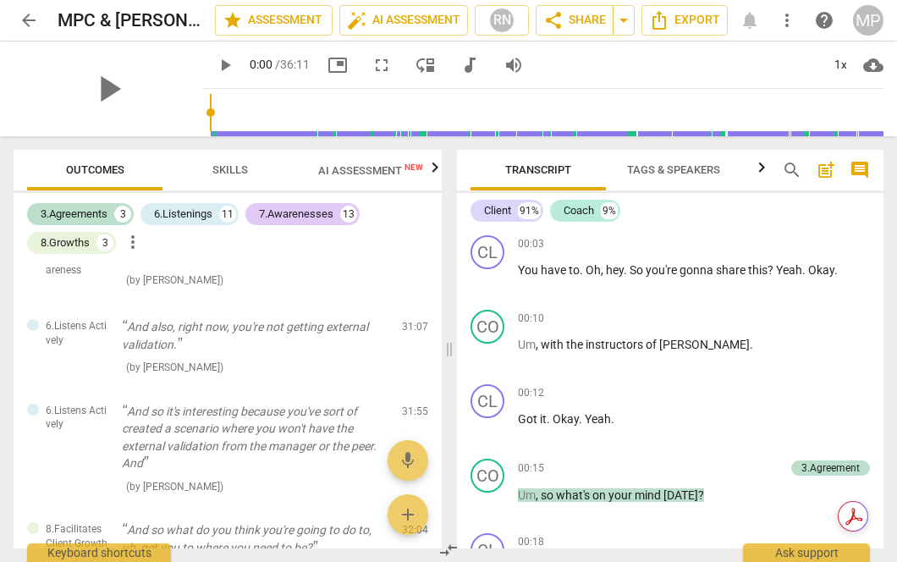
click at [355, 165] on span "AI Assessment New" at bounding box center [370, 170] width 105 height 13
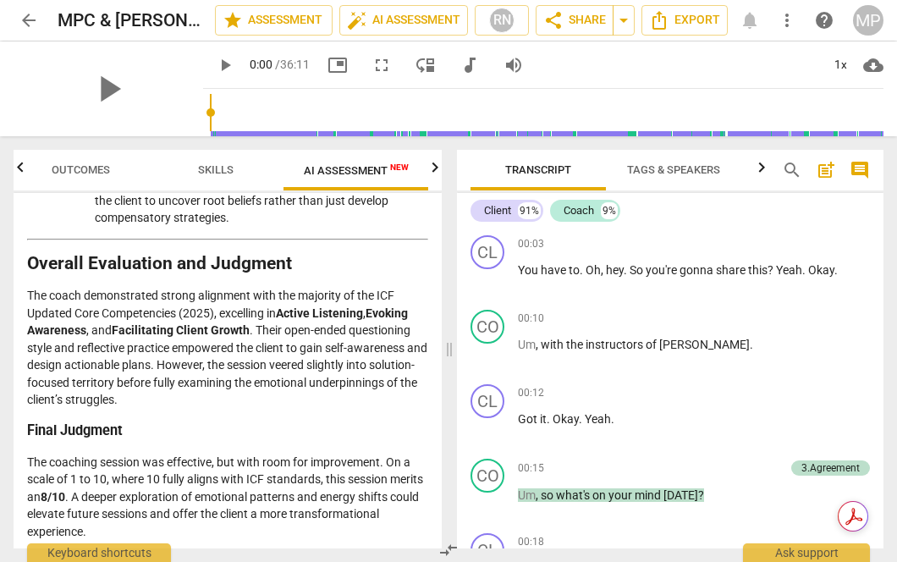
scroll to position [2665, 0]
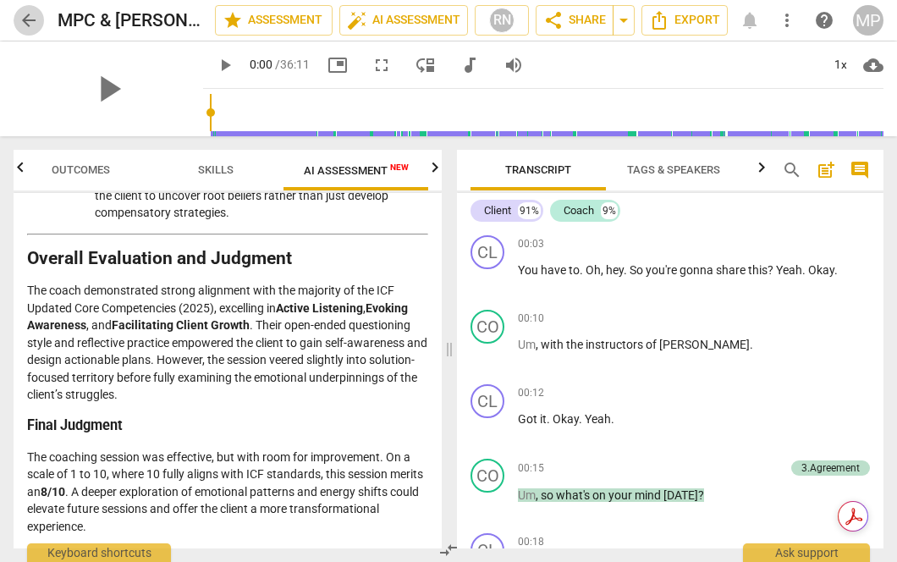
click at [30, 19] on span "arrow_back" at bounding box center [29, 20] width 20 height 20
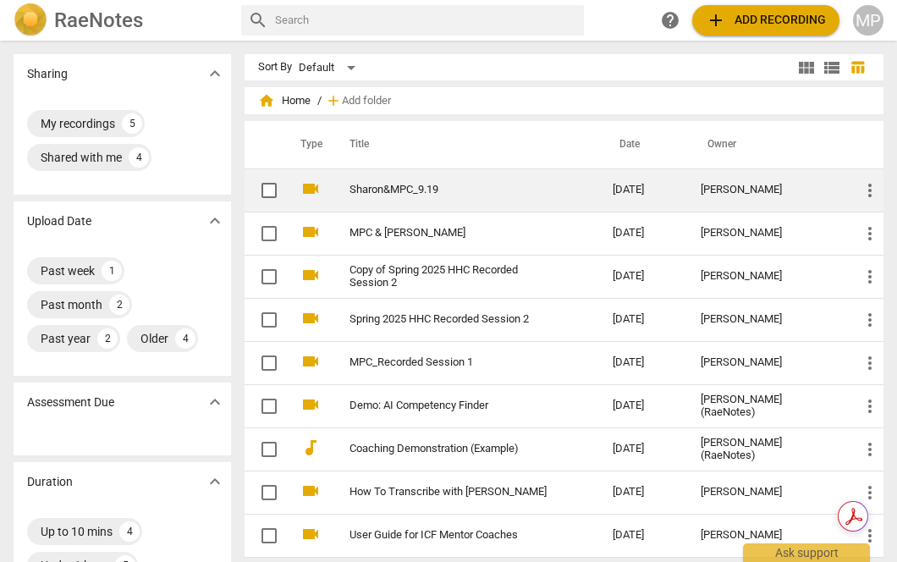
click at [384, 185] on link "Sharon&MPC_9.19" at bounding box center [450, 190] width 202 height 13
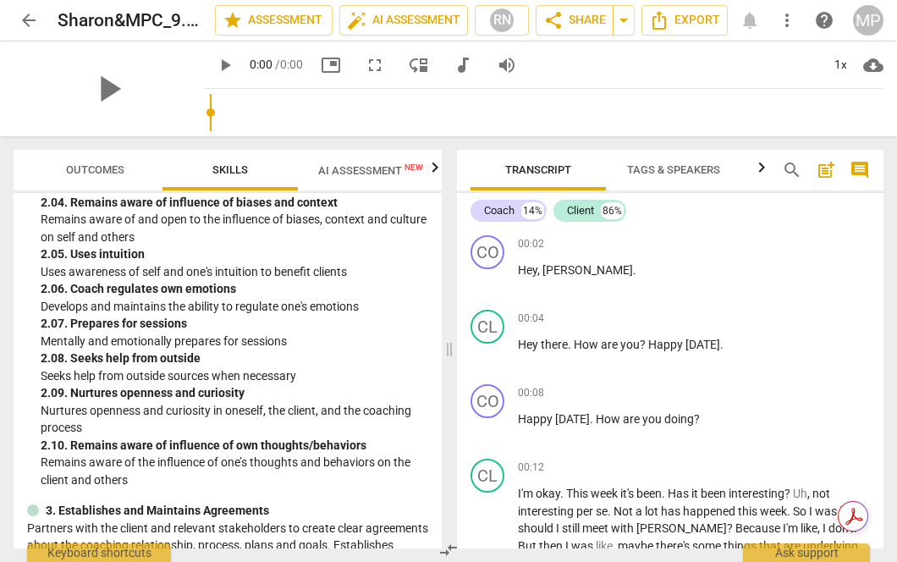
scroll to position [925, 0]
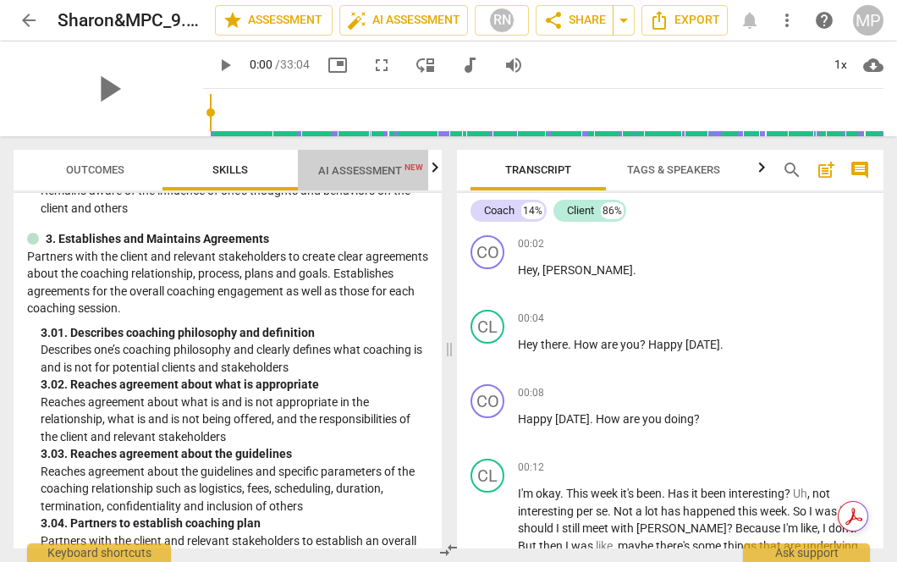
click at [360, 178] on span "AI Assessment New" at bounding box center [371, 169] width 146 height 25
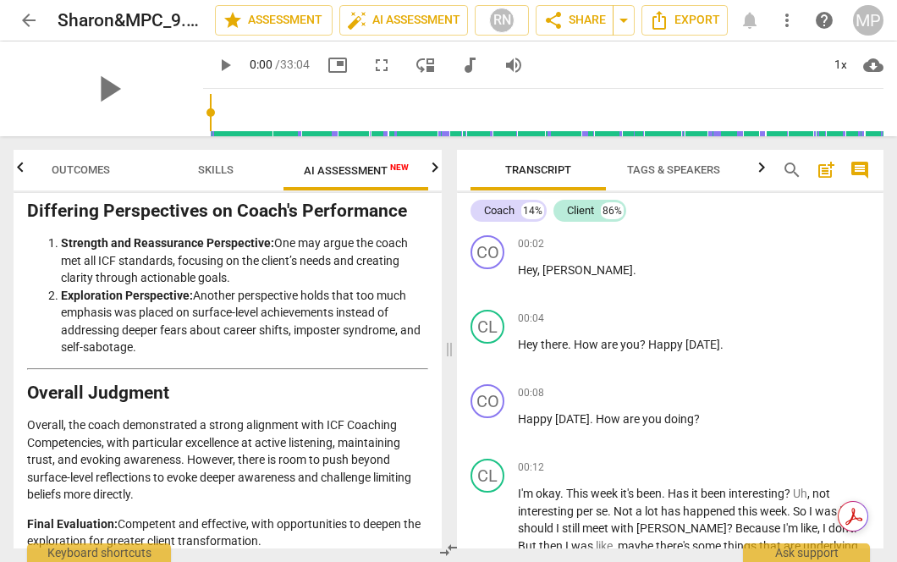
scroll to position [3622, 0]
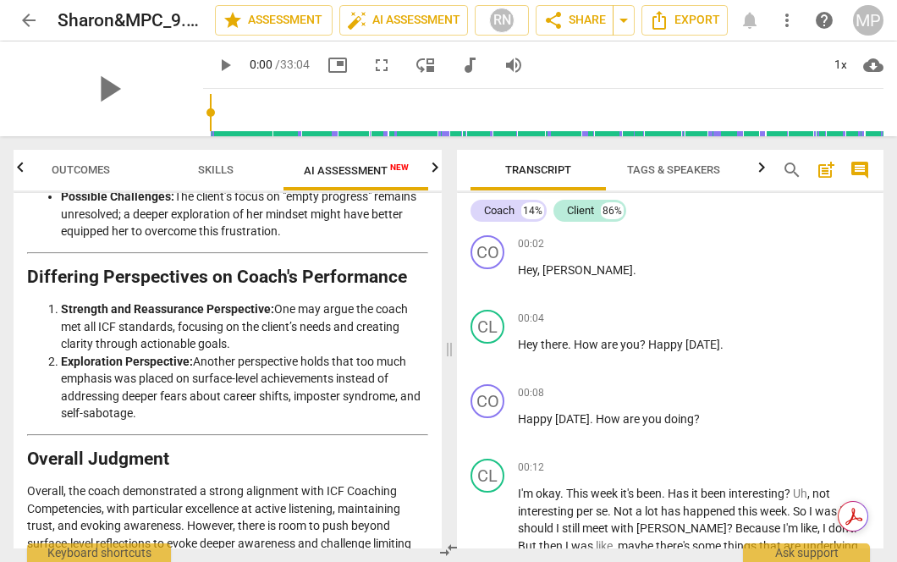
click at [428, 171] on icon "button" at bounding box center [435, 167] width 20 height 20
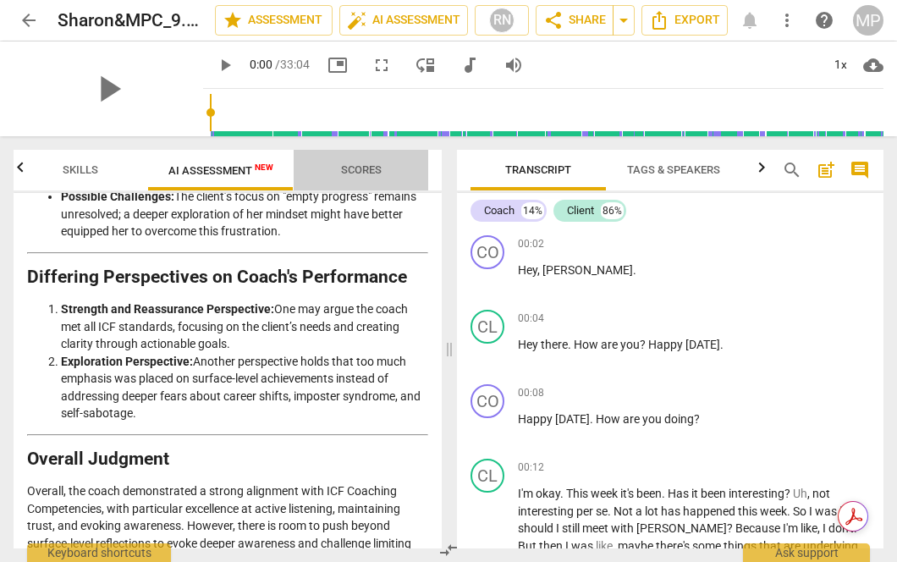
click at [380, 165] on span "Scores" at bounding box center [361, 169] width 41 height 13
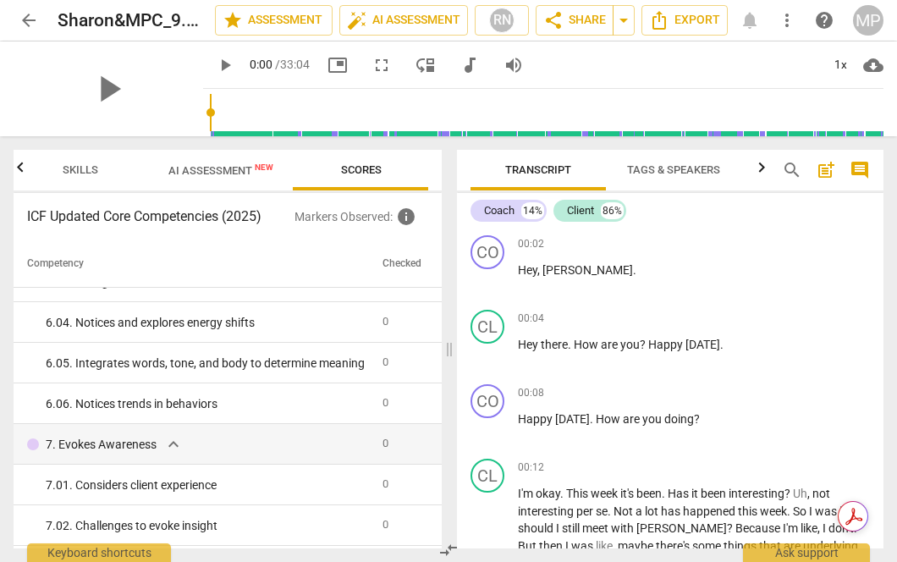
scroll to position [2107, 0]
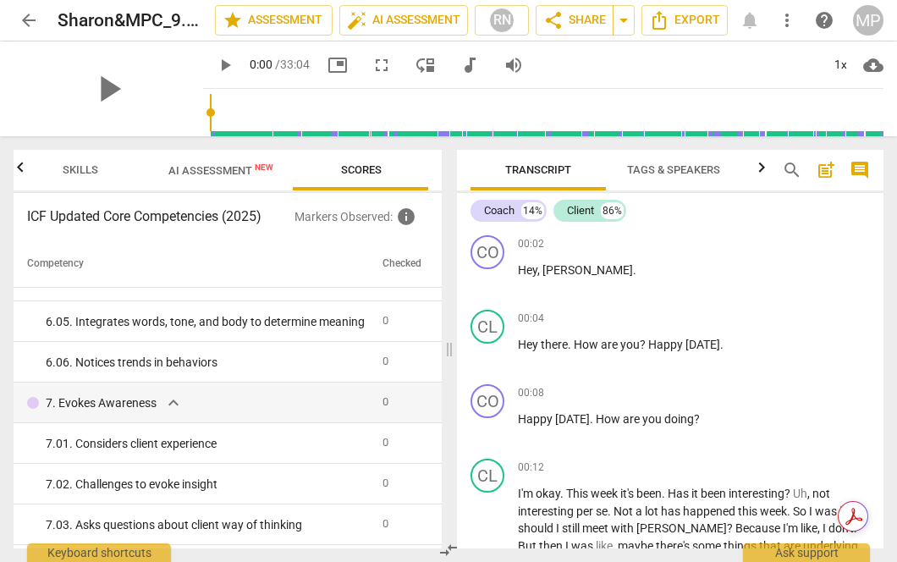
click at [244, 170] on span "AI Assessment New" at bounding box center [220, 170] width 105 height 13
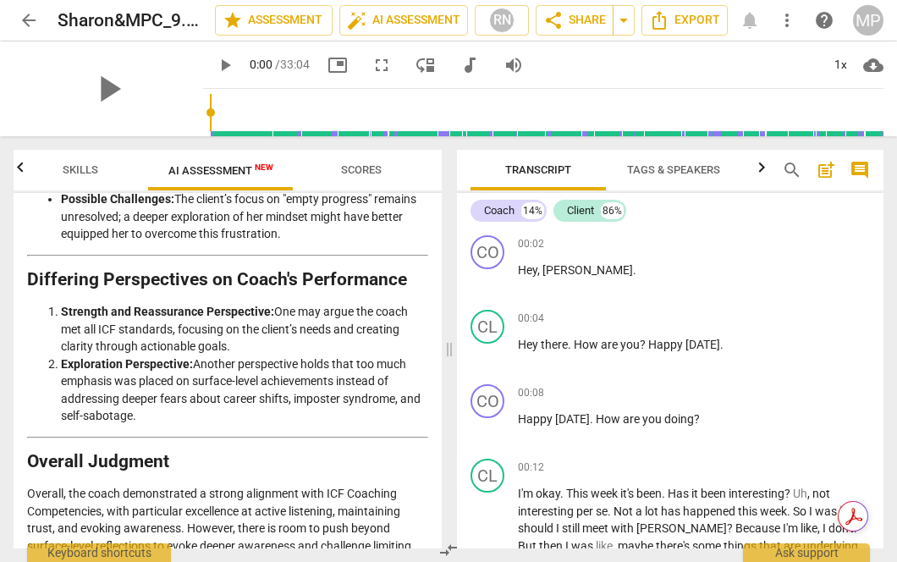
scroll to position [3738, 0]
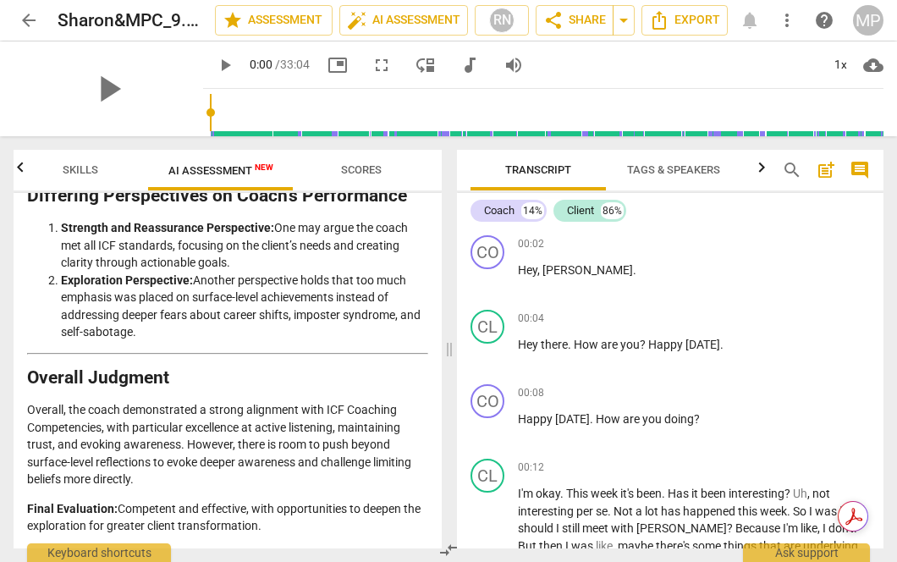
click at [26, 8] on button "arrow_back" at bounding box center [29, 20] width 30 height 30
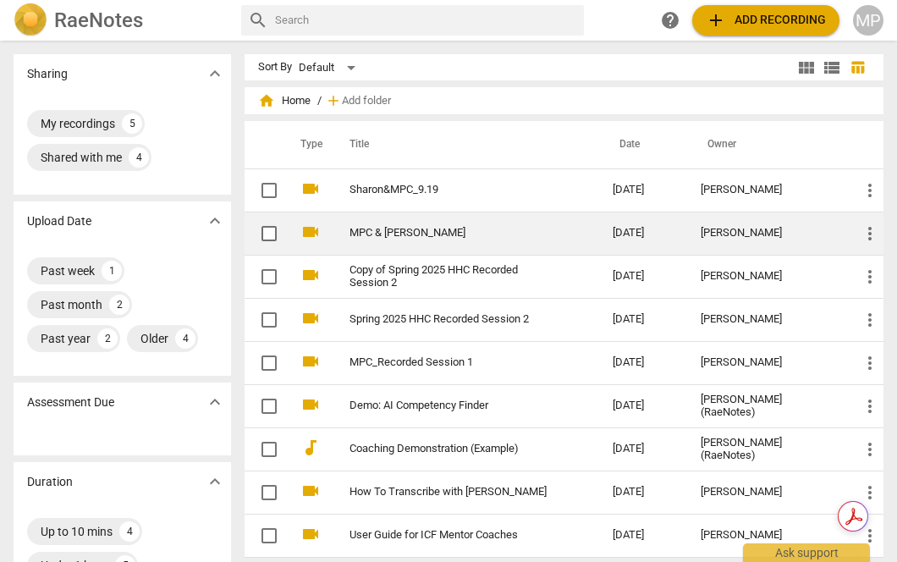
click at [346, 224] on td "MPC & [PERSON_NAME]" at bounding box center [464, 233] width 270 height 43
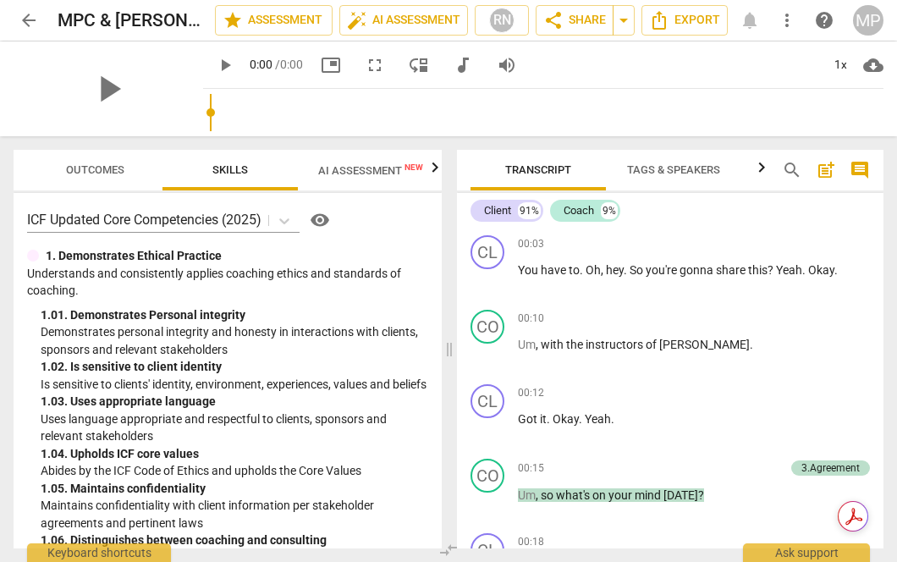
click at [338, 72] on div "arrow_back MPC & [PERSON_NAME] edit star Assessment auto_fix_high AI Assessment…" at bounding box center [448, 281] width 897 height 562
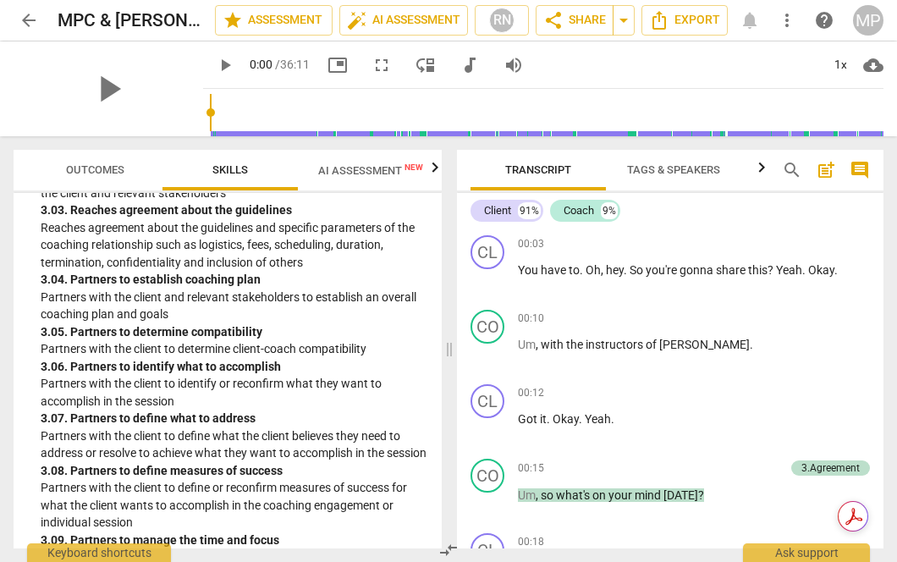
scroll to position [1402, 0]
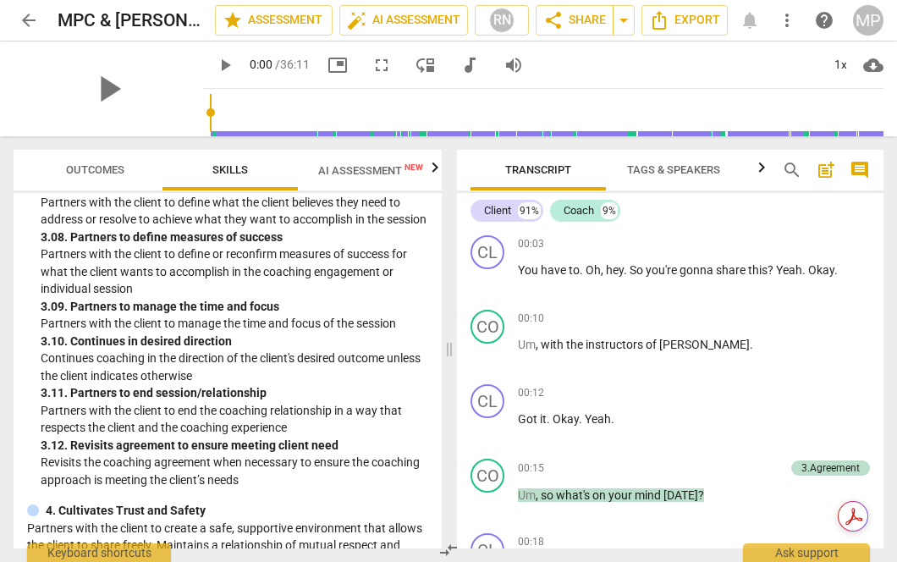
click at [366, 186] on button "AI Assessment New" at bounding box center [371, 170] width 146 height 41
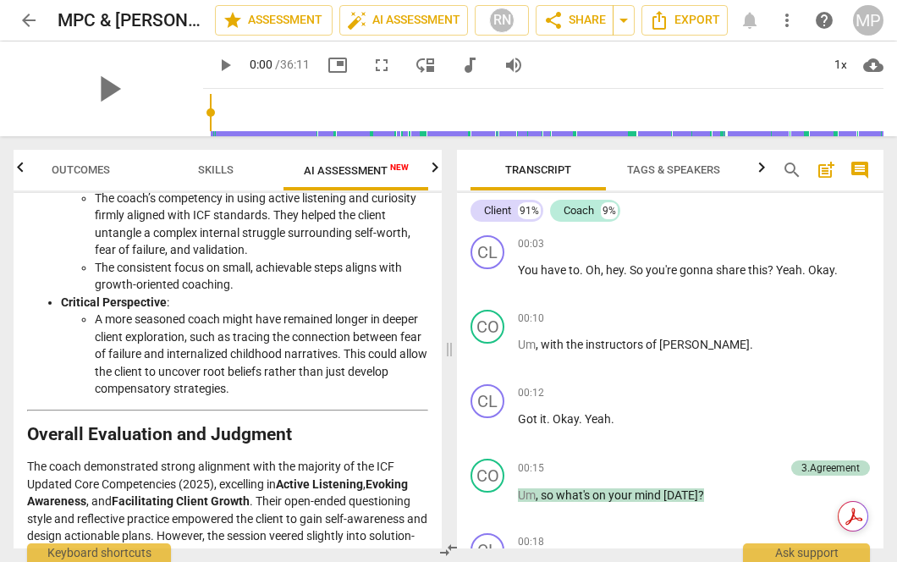
scroll to position [2665, 0]
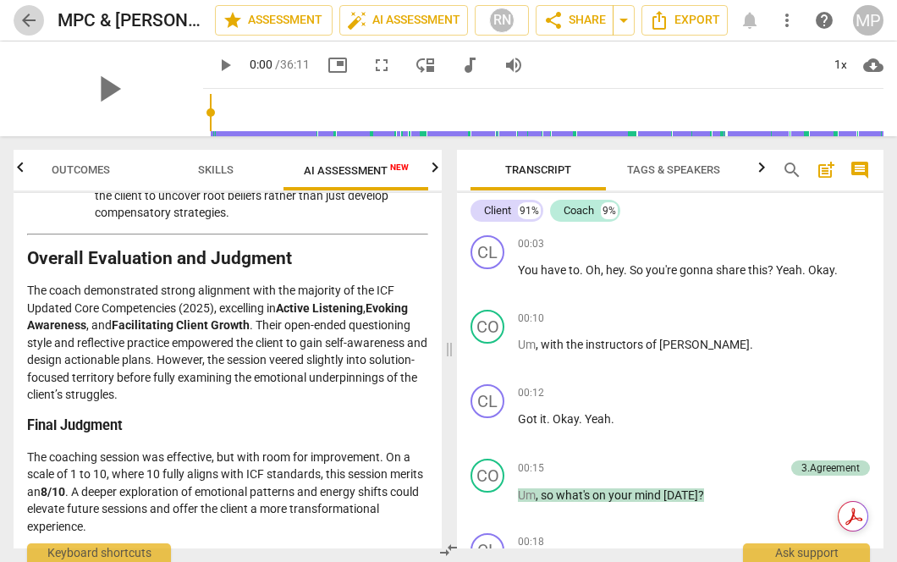
click at [30, 20] on span "arrow_back" at bounding box center [29, 20] width 20 height 20
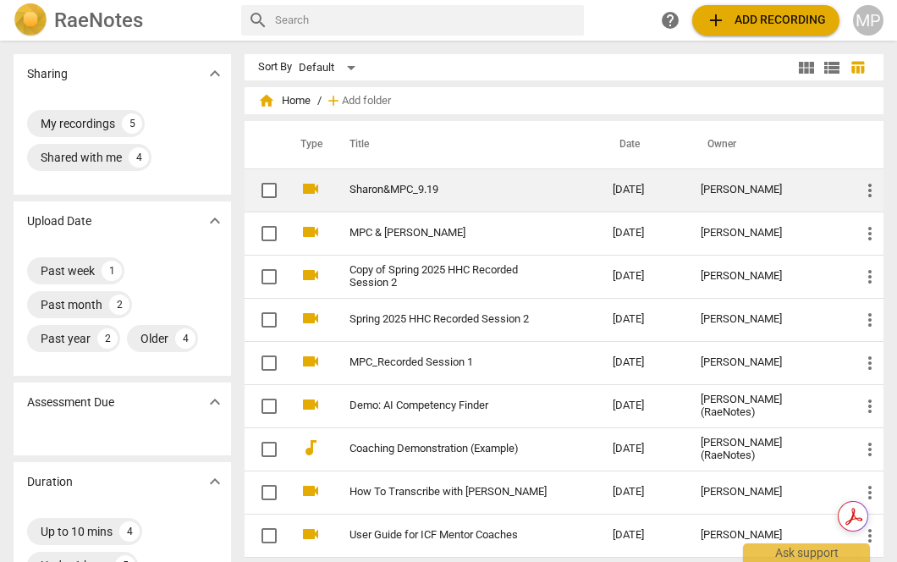
click at [428, 201] on td "Sharon&MPC_9.19" at bounding box center [464, 189] width 270 height 43
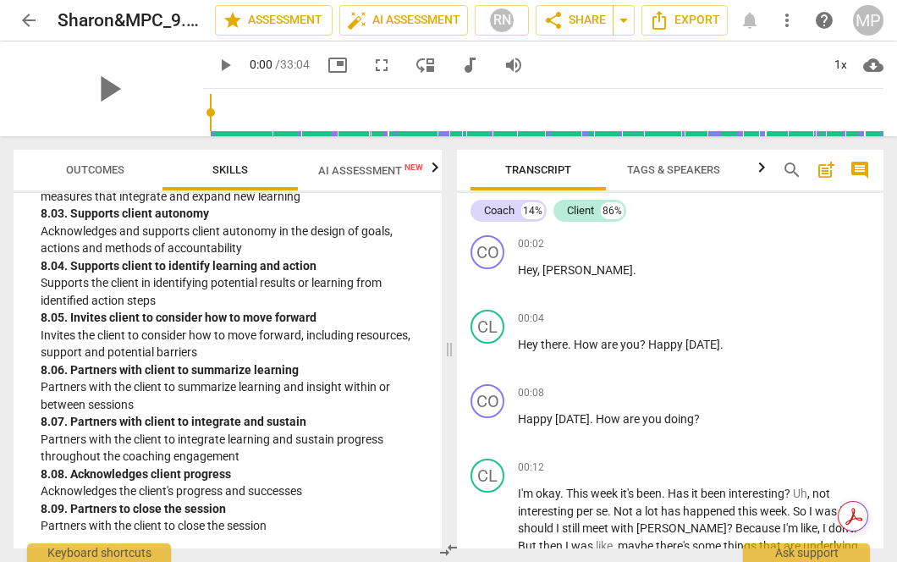
scroll to position [3590, 0]
click at [368, 183] on button "AI Assessment New" at bounding box center [371, 170] width 146 height 41
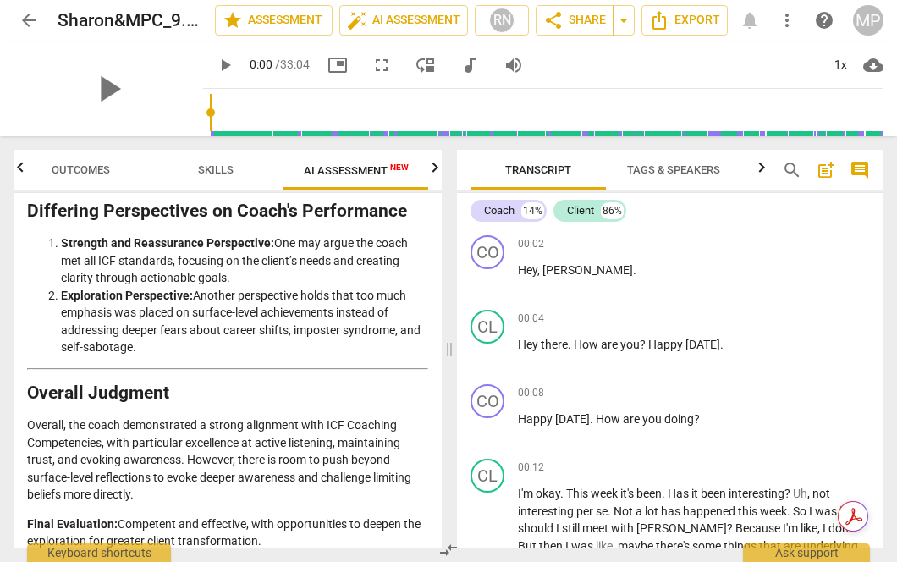
scroll to position [3738, 0]
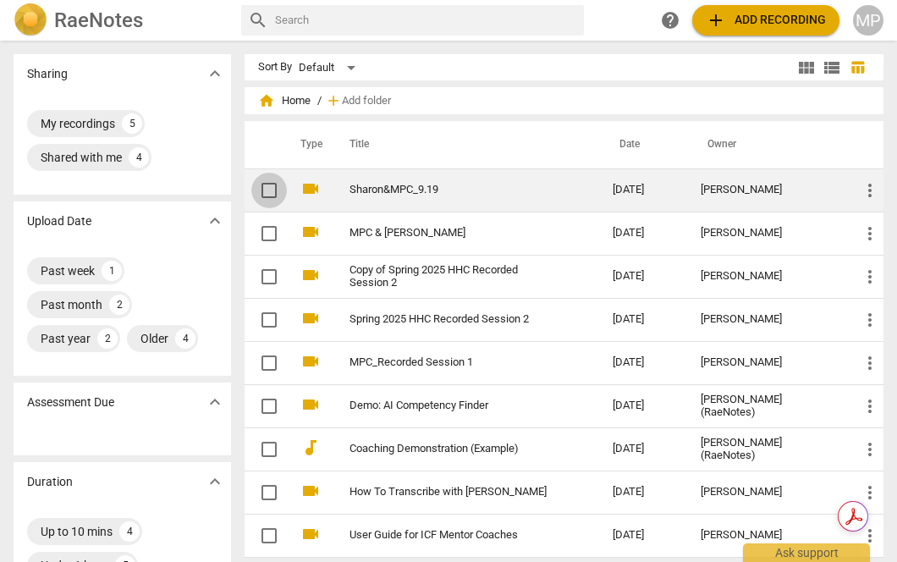
click at [260, 190] on input "checkbox" at bounding box center [269, 190] width 36 height 20
checkbox input "false"
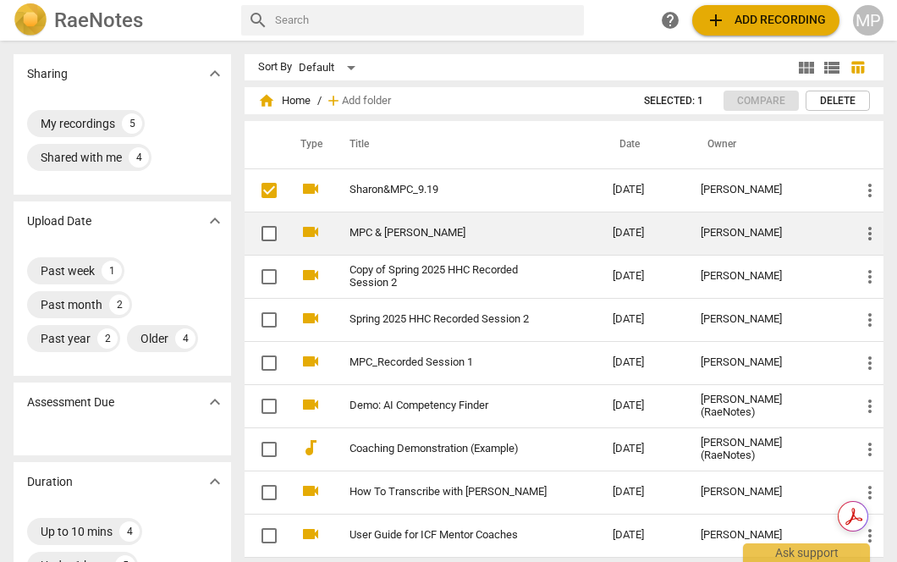
click at [268, 231] on input "checkbox" at bounding box center [269, 233] width 36 height 20
checkbox input "false"
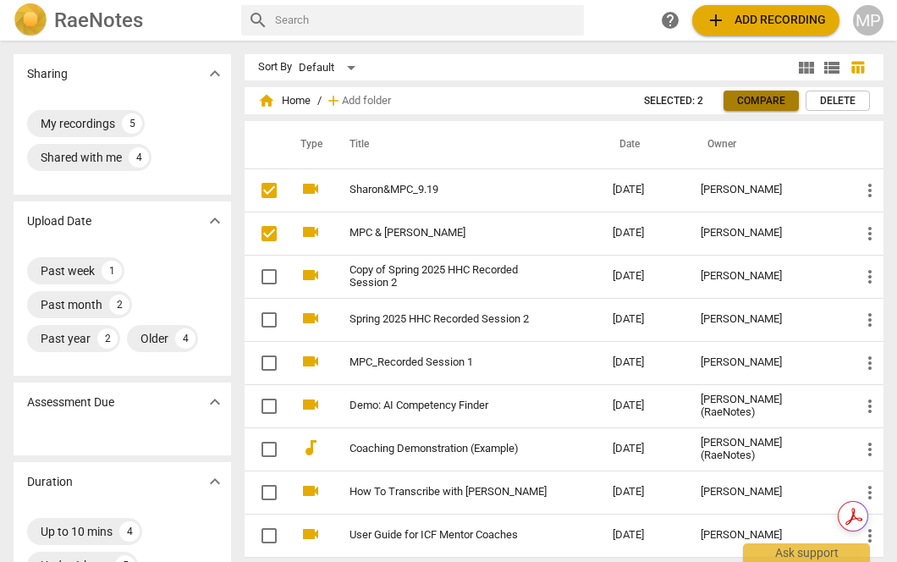
click at [744, 99] on span "Compare" at bounding box center [761, 101] width 48 height 14
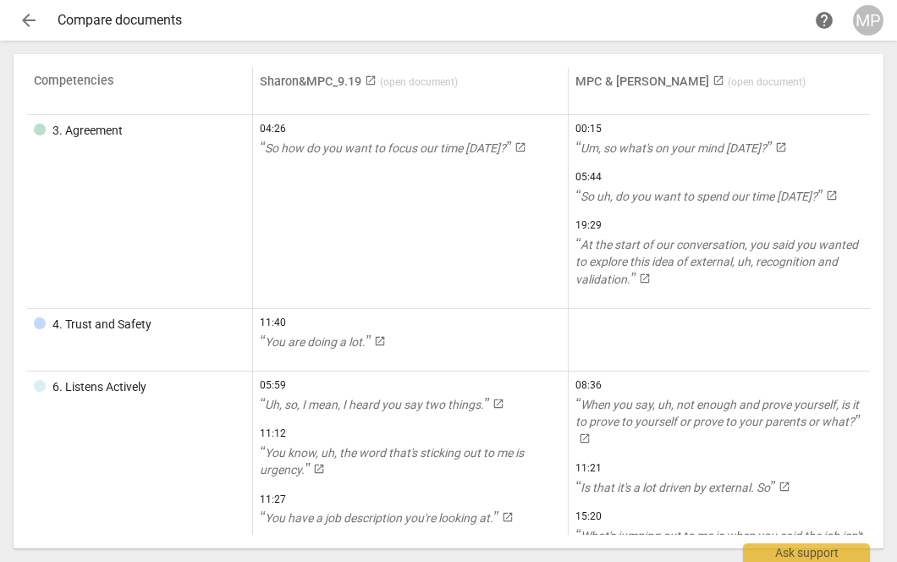
click at [816, 19] on span "help" at bounding box center [824, 20] width 20 height 20
click at [30, 25] on span "arrow_back" at bounding box center [29, 20] width 20 height 20
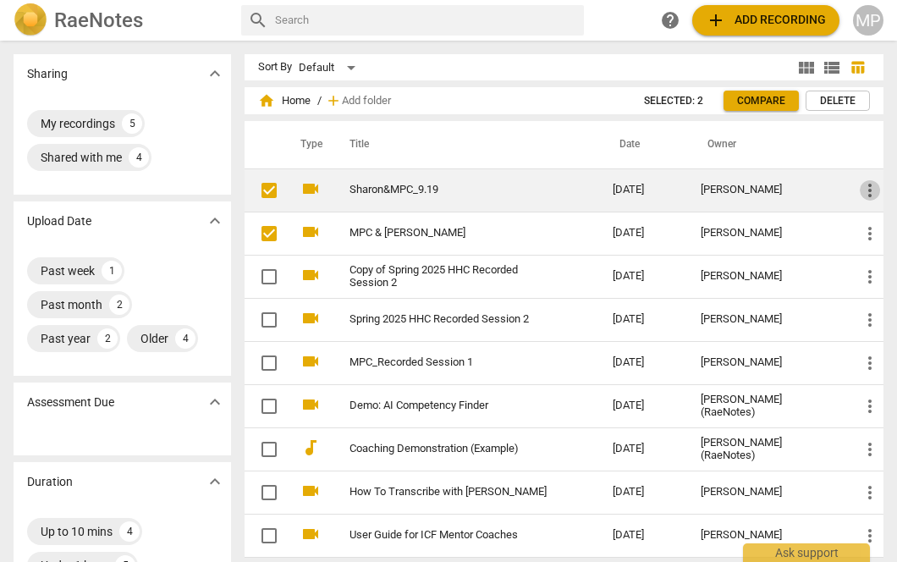
click at [866, 193] on span "more_vert" at bounding box center [870, 190] width 20 height 20
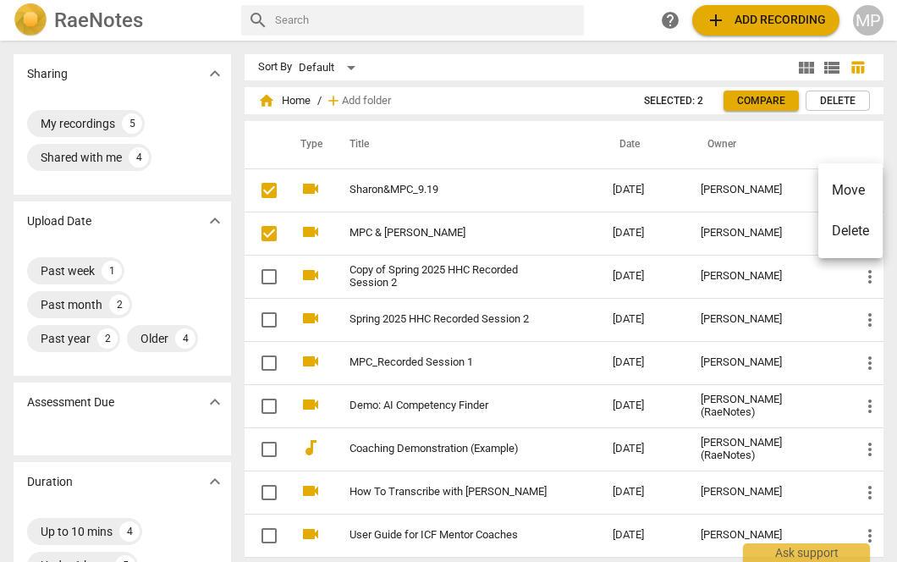
click at [807, 145] on div at bounding box center [448, 281] width 897 height 562
click at [799, 69] on span "view_module" at bounding box center [806, 68] width 20 height 20
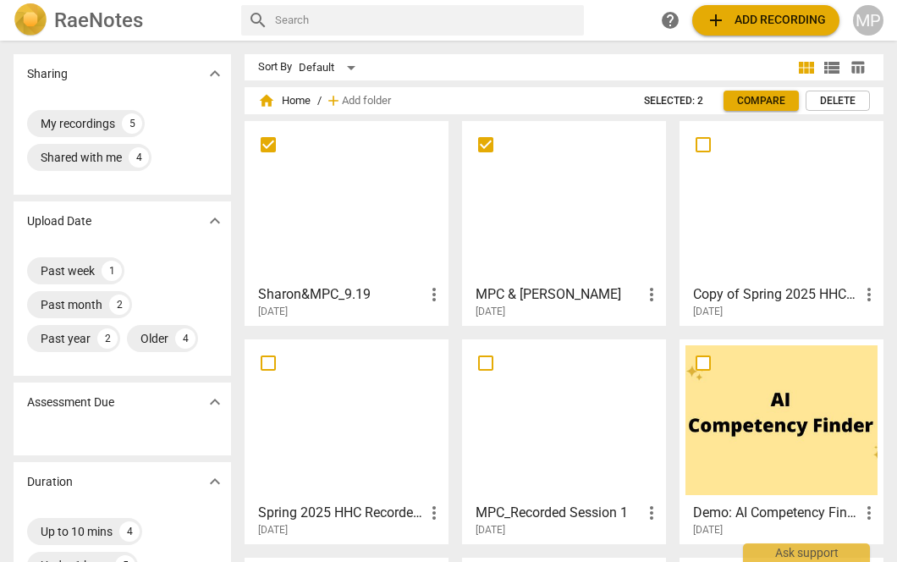
click at [525, 295] on h3 "MPC & [PERSON_NAME]" at bounding box center [559, 294] width 166 height 20
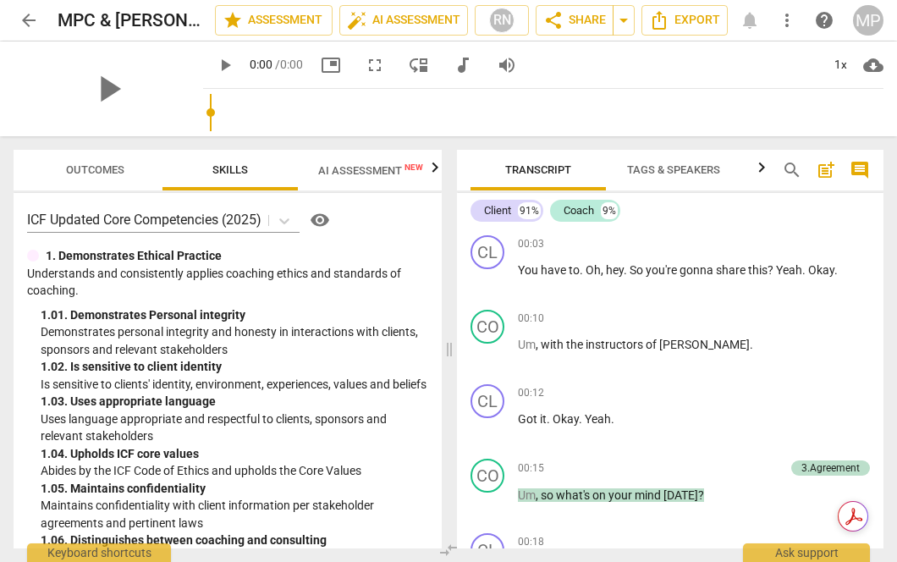
click at [337, 86] on input "range" at bounding box center [547, 112] width 674 height 54
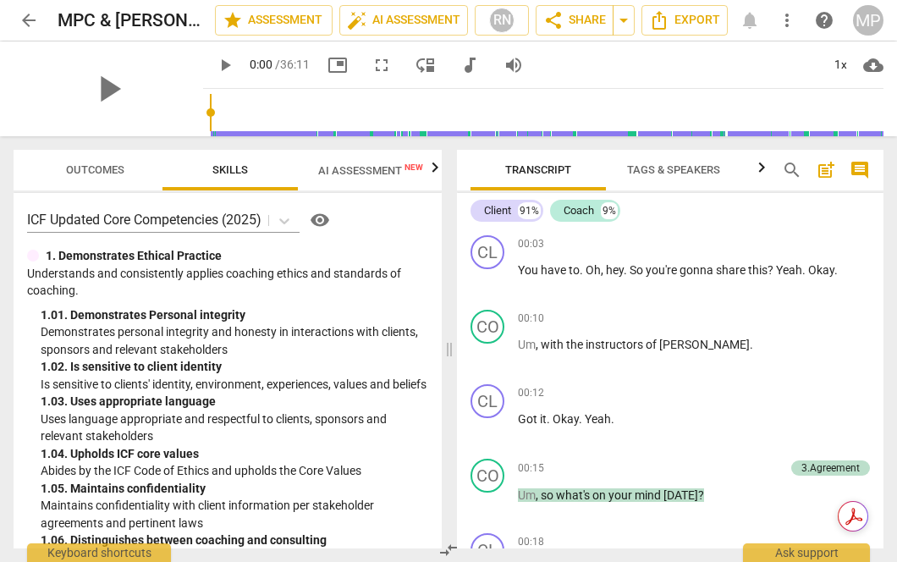
click at [102, 168] on span "Outcomes" at bounding box center [95, 169] width 58 height 13
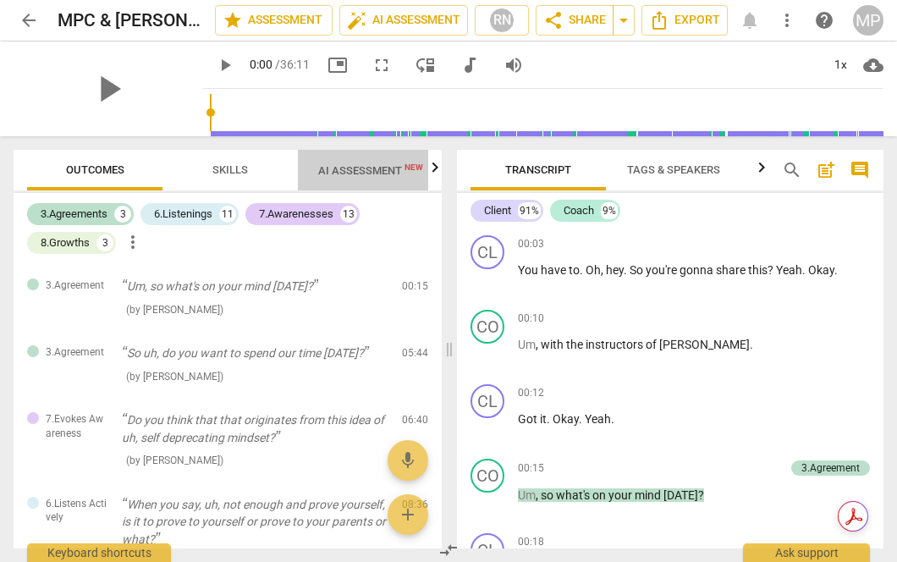
click at [382, 168] on span "AI Assessment New" at bounding box center [370, 170] width 105 height 13
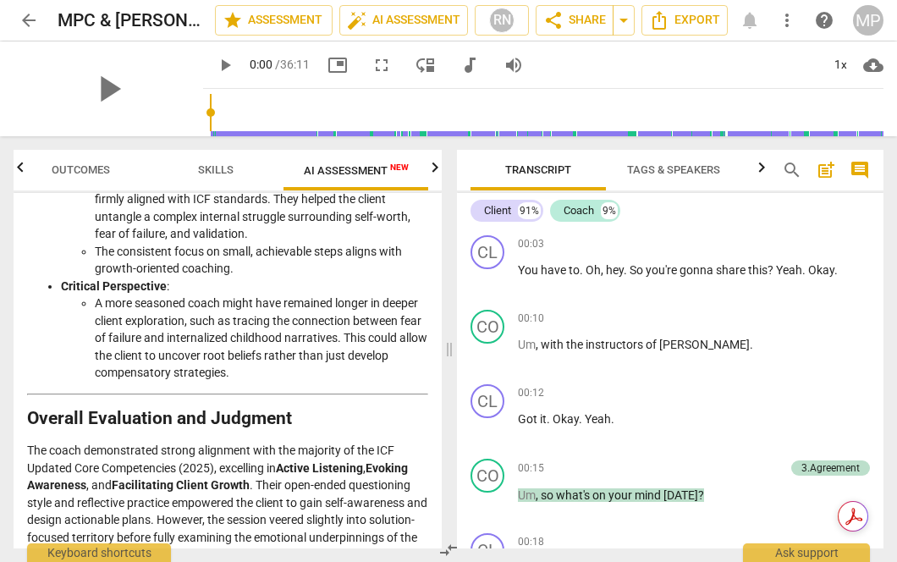
scroll to position [2665, 0]
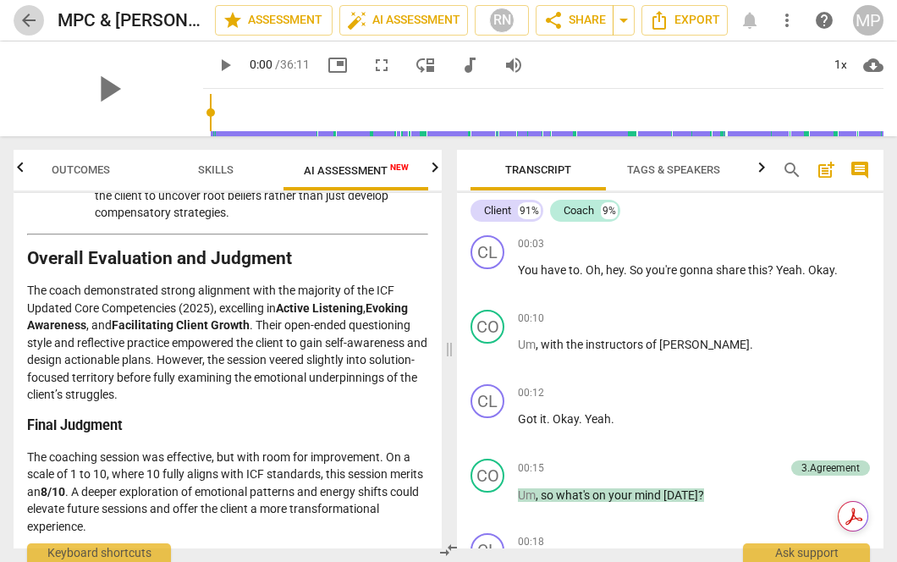
click at [25, 20] on span "arrow_back" at bounding box center [29, 20] width 20 height 20
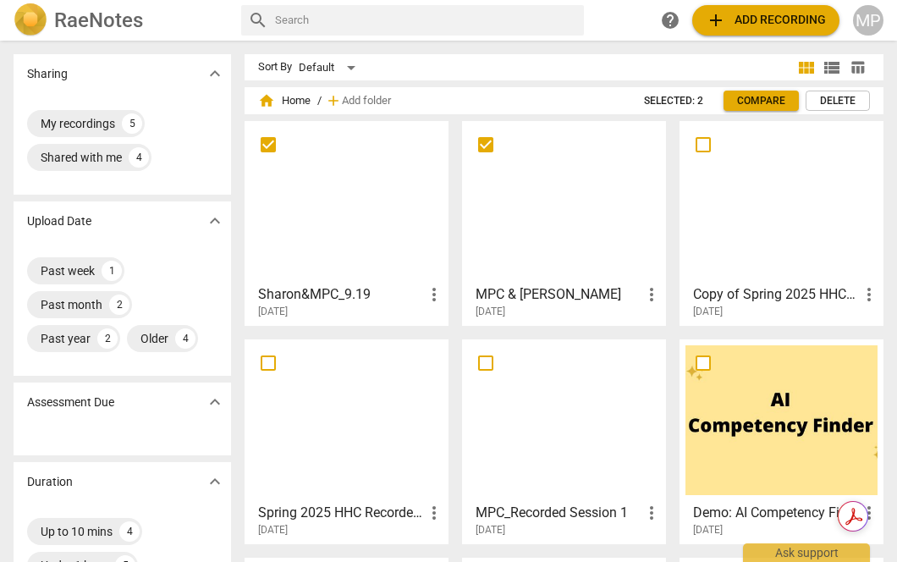
click at [342, 246] on div at bounding box center [346, 202] width 192 height 150
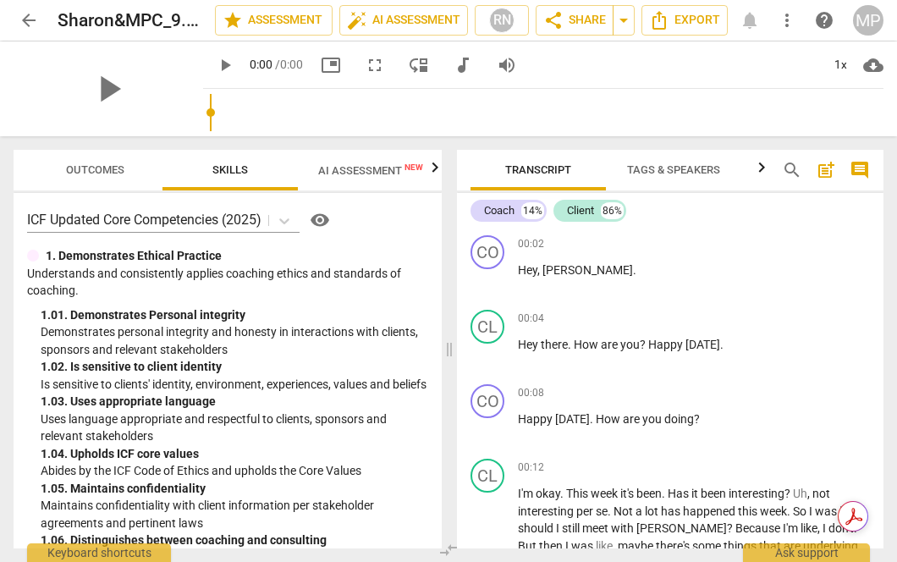
click at [344, 75] on div "arrow_back Sharon&MPC_9.19 edit star Assessment auto_fix_high AI Assessment RN …" at bounding box center [448, 281] width 897 height 562
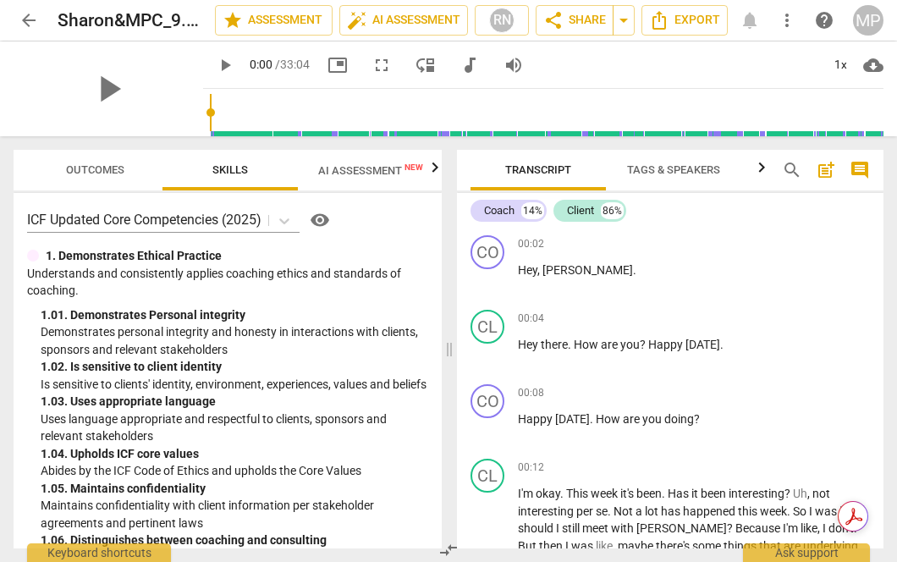
click at [338, 173] on span "AI Assessment New" at bounding box center [370, 170] width 105 height 13
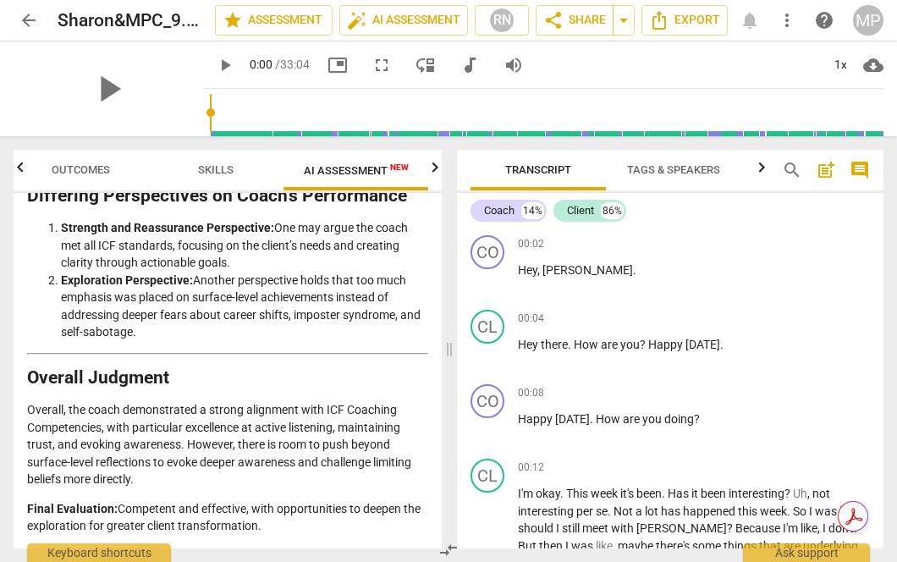
scroll to position [3738, 0]
click at [408, 24] on span "auto_fix_high AI Assessment" at bounding box center [403, 20] width 113 height 20
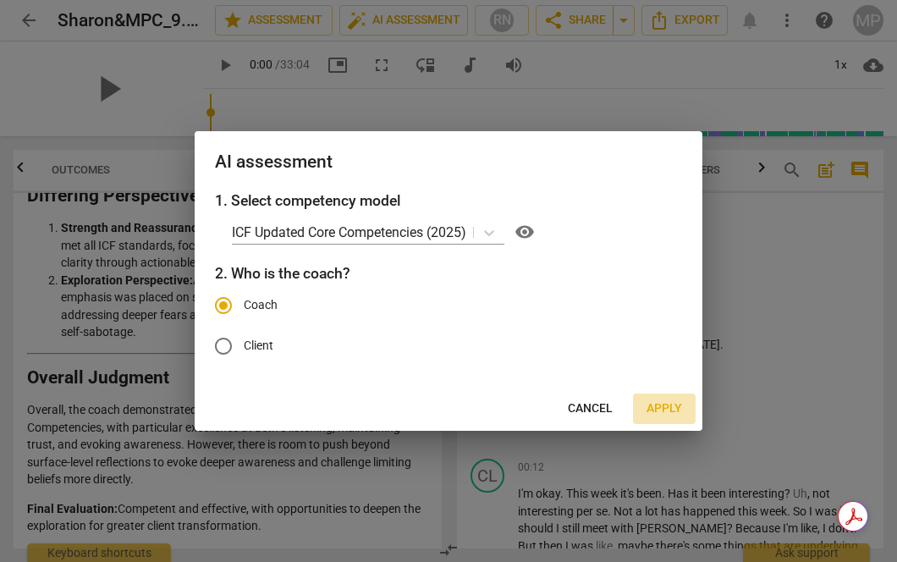
click at [652, 402] on span "Apply" at bounding box center [664, 408] width 36 height 17
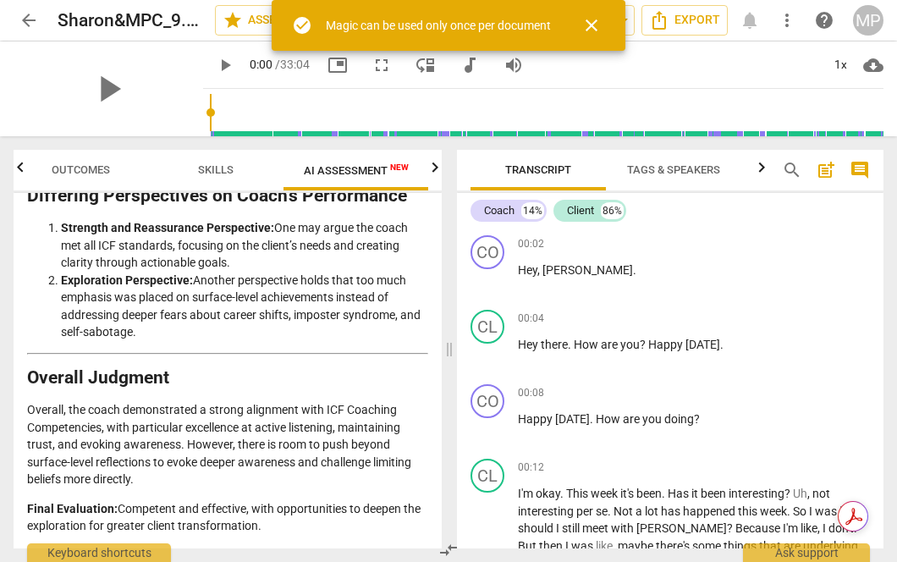
click at [596, 24] on span "close" at bounding box center [591, 25] width 20 height 20
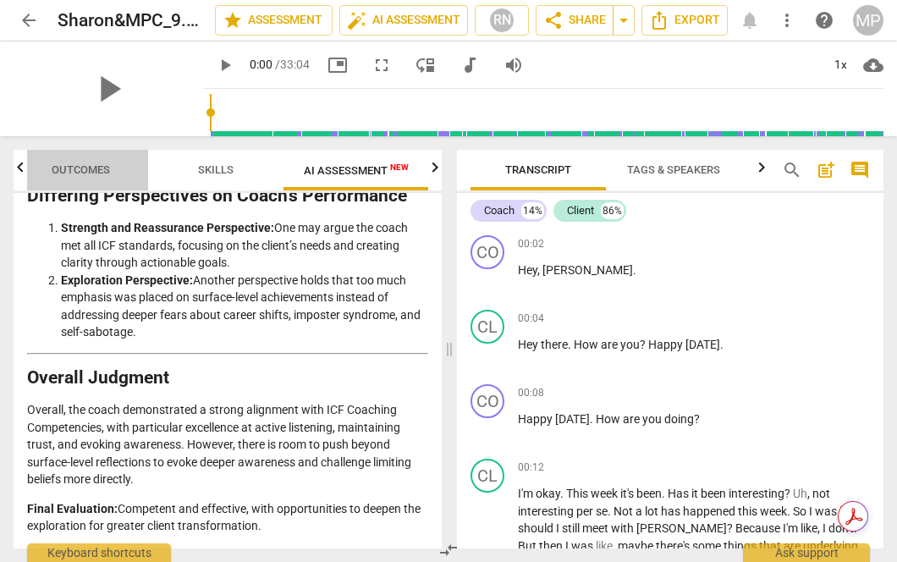
click at [95, 172] on span "Outcomes" at bounding box center [81, 169] width 58 height 13
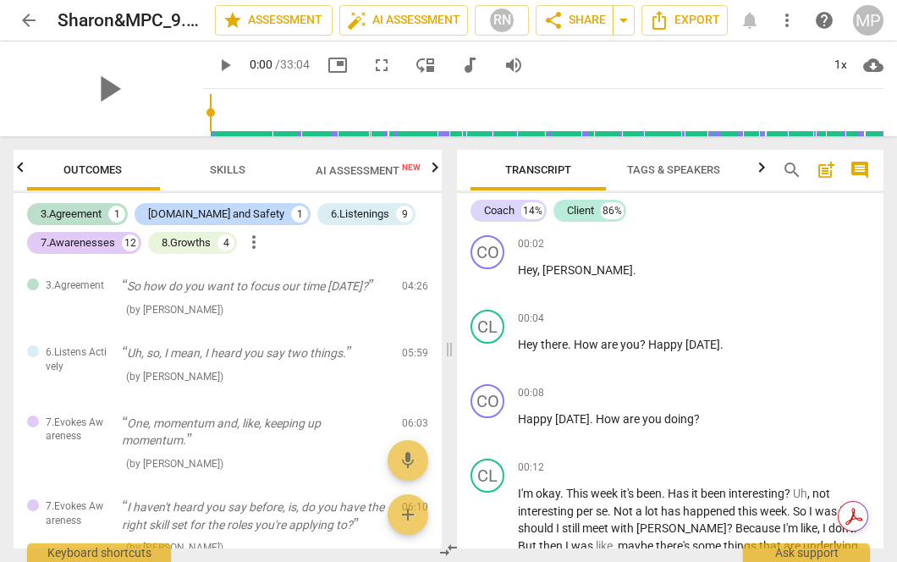
scroll to position [0, 0]
click at [30, 21] on span "arrow_back" at bounding box center [29, 20] width 20 height 20
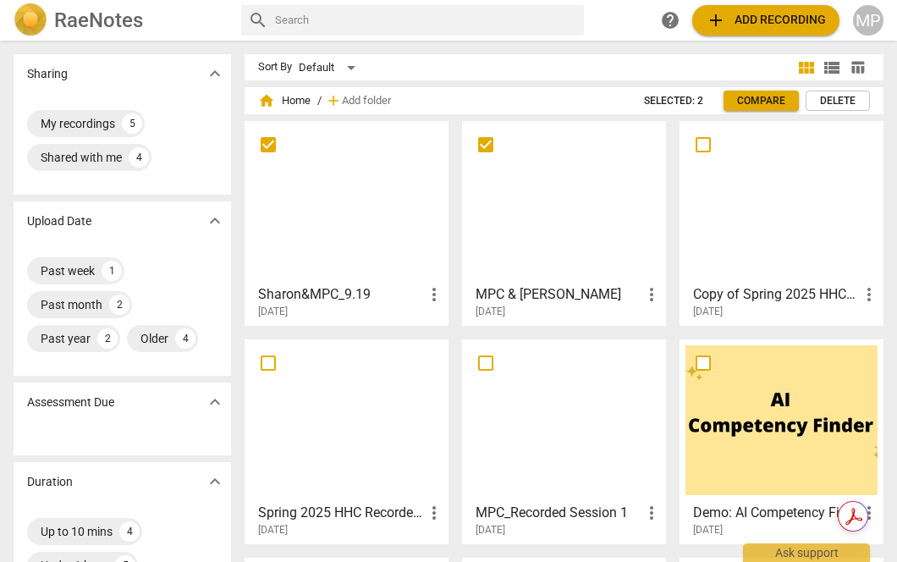
click at [556, 213] on div at bounding box center [564, 202] width 192 height 150
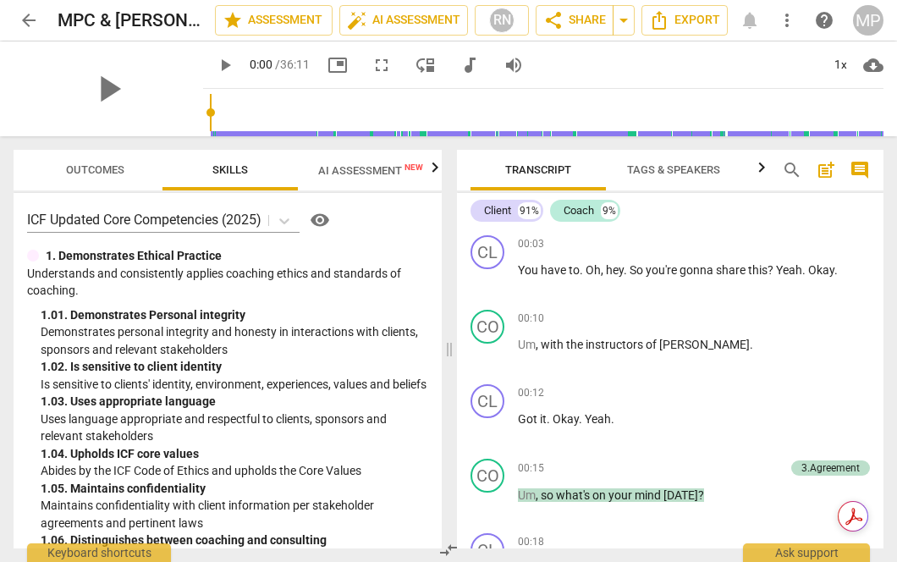
click at [34, 21] on span "arrow_back" at bounding box center [29, 20] width 20 height 20
